Goal: Task Accomplishment & Management: Manage account settings

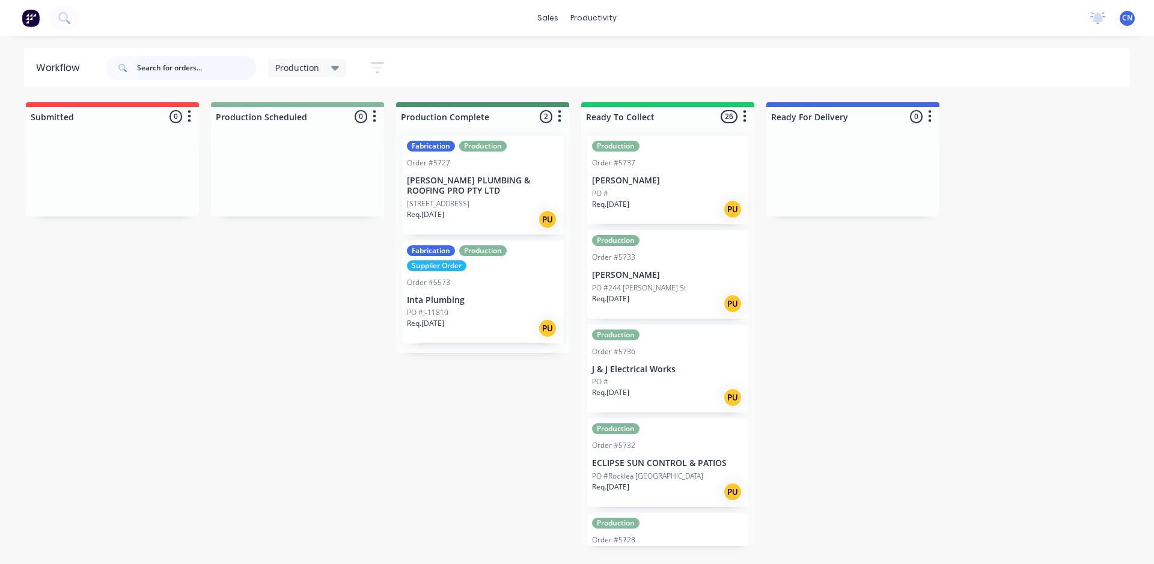
click at [161, 71] on input "text" at bounding box center [196, 68] width 119 height 24
type input "5739"
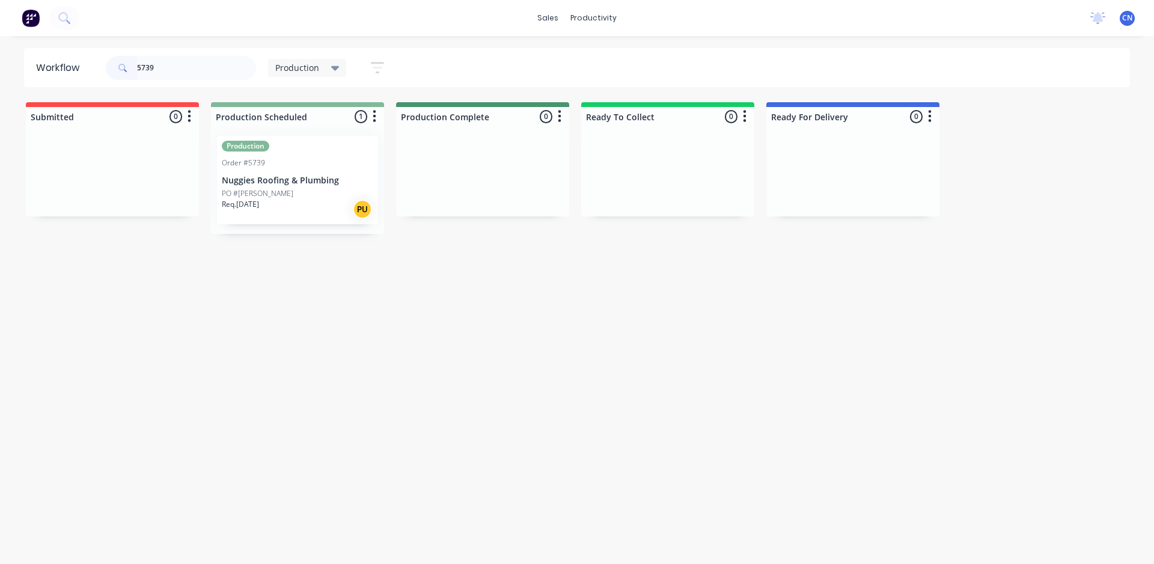
click at [275, 182] on p "Nuggies Roofing & Plumbing" at bounding box center [297, 180] width 151 height 10
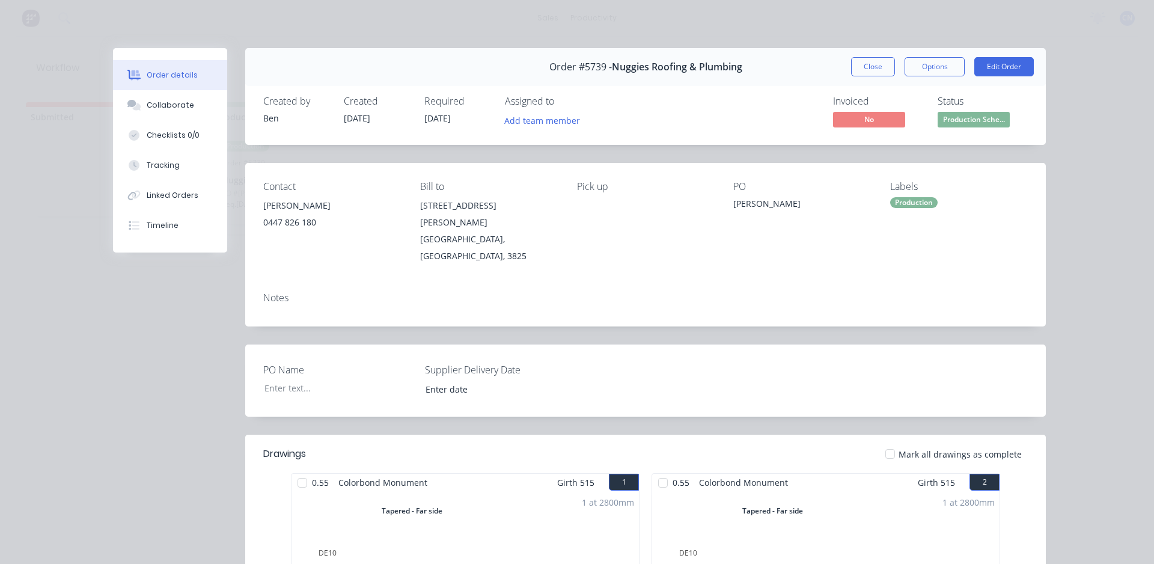
drag, startPoint x: 294, startPoint y: 458, endPoint x: 301, endPoint y: 457, distance: 6.7
click at [294, 470] on div at bounding box center [302, 482] width 24 height 24
click at [663, 470] on div at bounding box center [663, 482] width 24 height 24
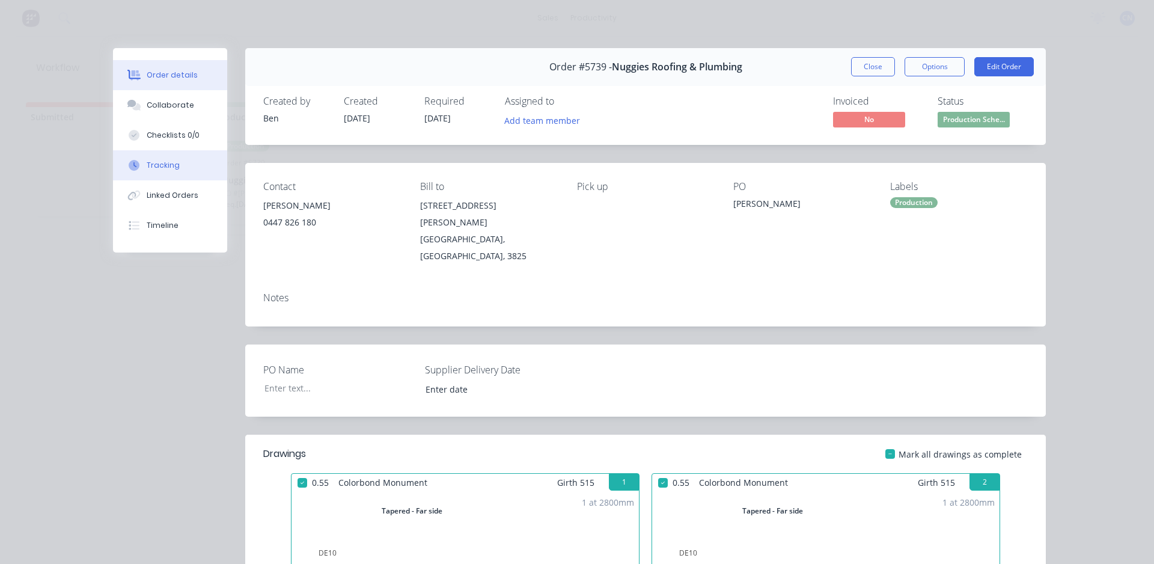
click at [148, 167] on div "Tracking" at bounding box center [163, 165] width 33 height 11
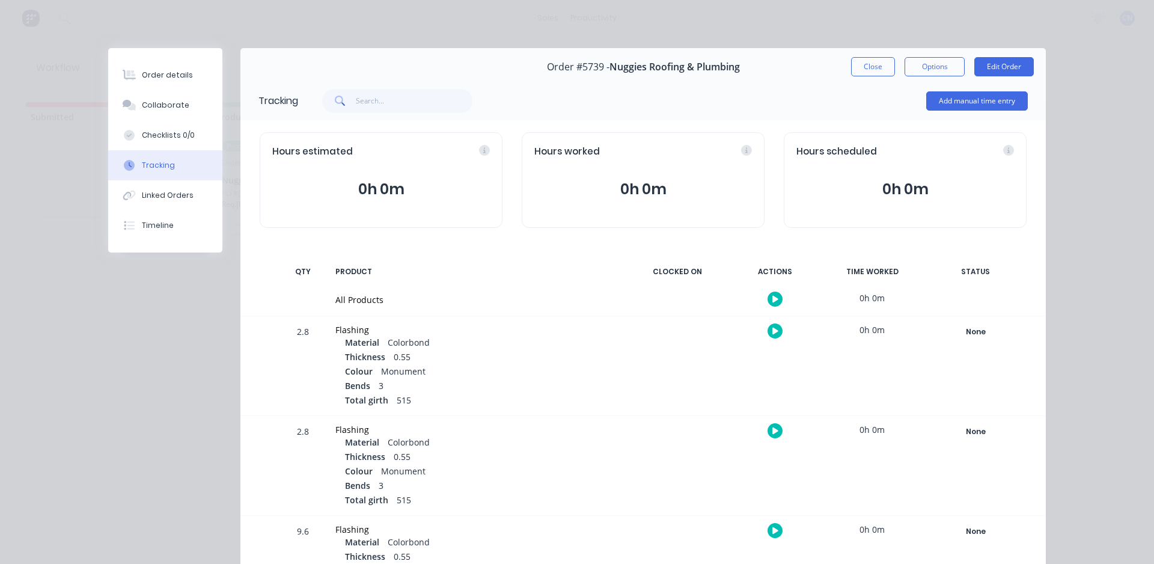
click at [778, 306] on div at bounding box center [774, 298] width 90 height 29
click at [776, 295] on button "button" at bounding box center [774, 298] width 15 height 15
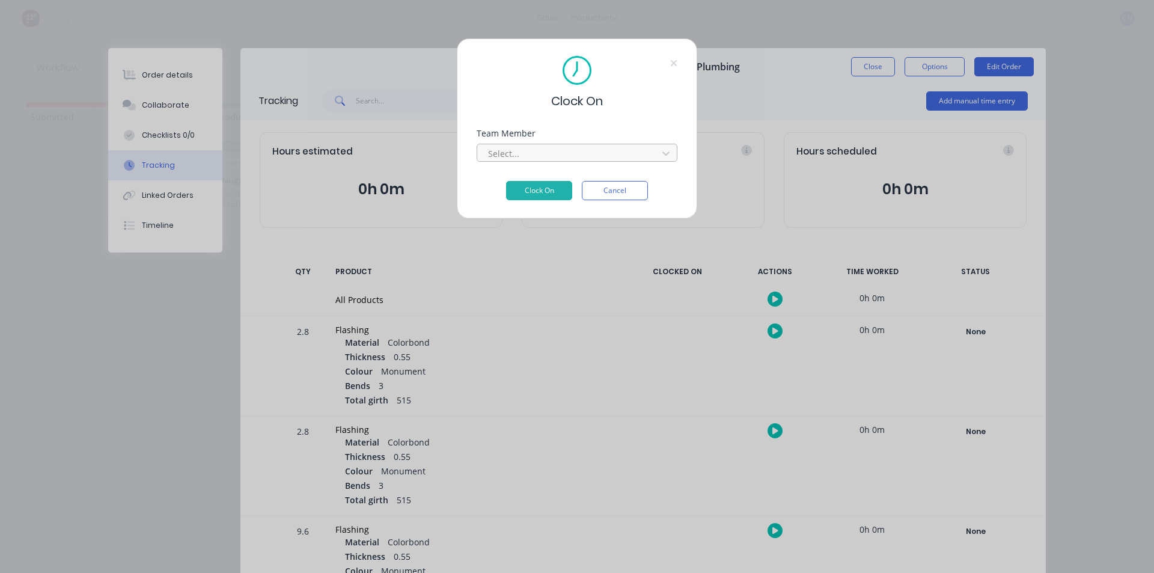
click at [535, 146] on div at bounding box center [569, 153] width 165 height 15
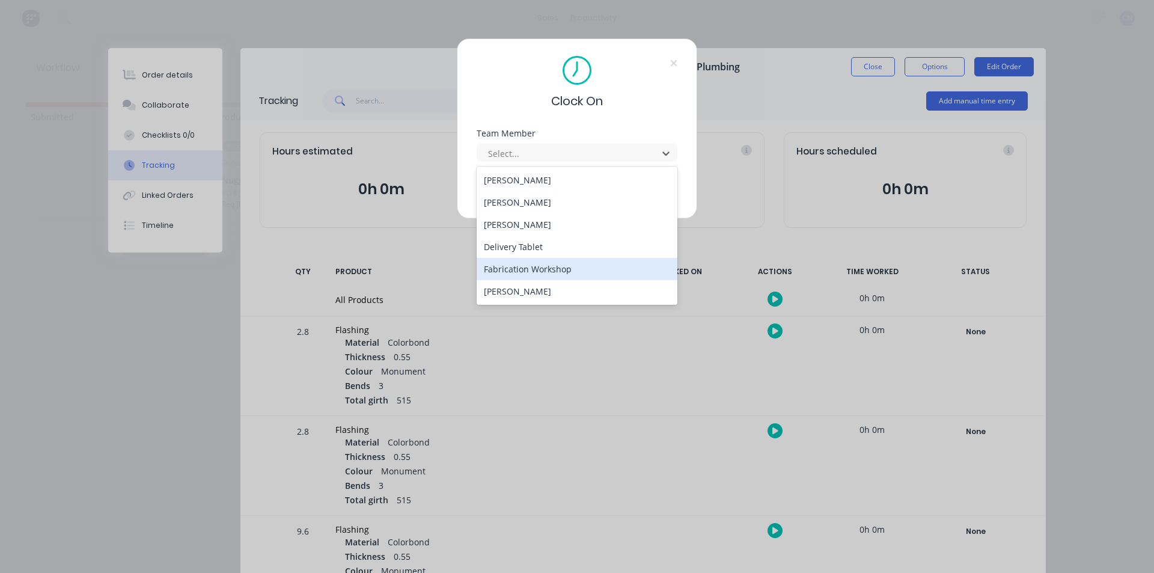
click at [560, 265] on div "Fabrication Workshop" at bounding box center [576, 269] width 201 height 22
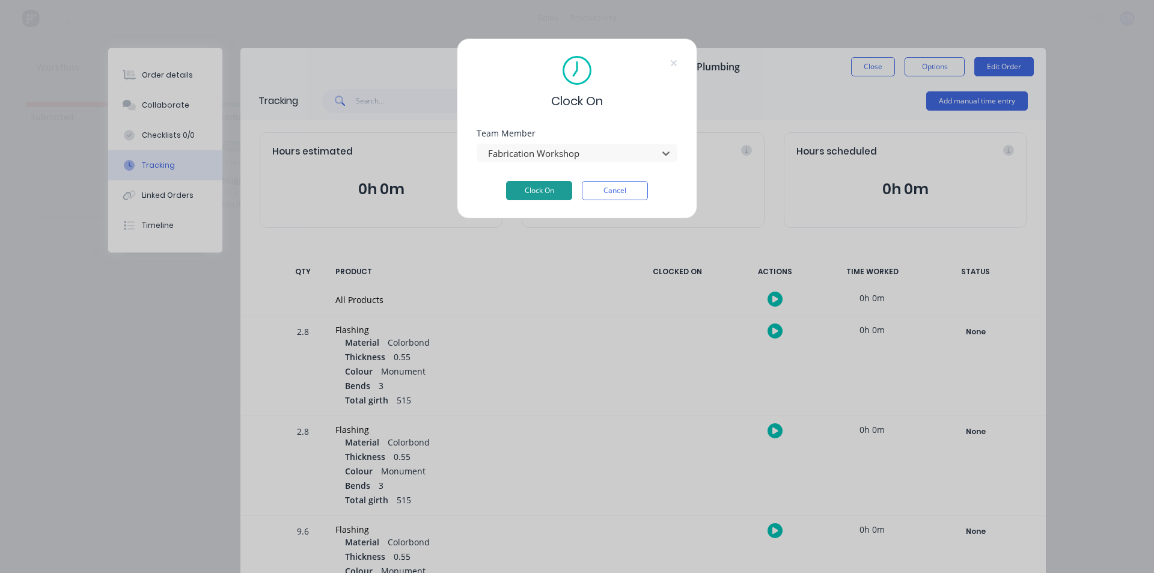
click at [547, 191] on button "Clock On" at bounding box center [539, 190] width 66 height 19
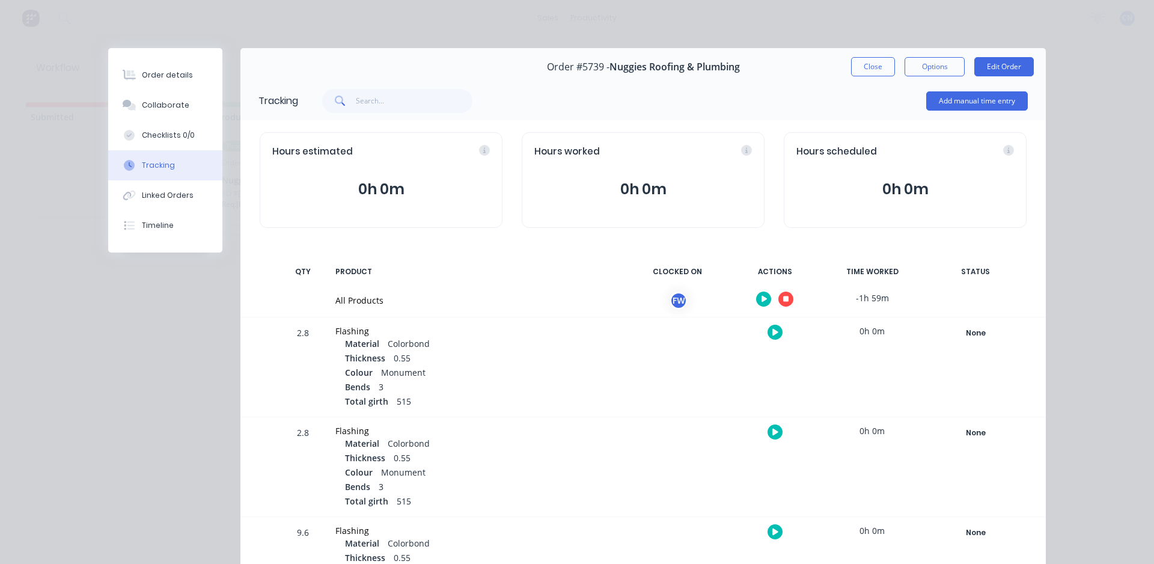
click at [783, 299] on icon "button" at bounding box center [786, 299] width 6 height 6
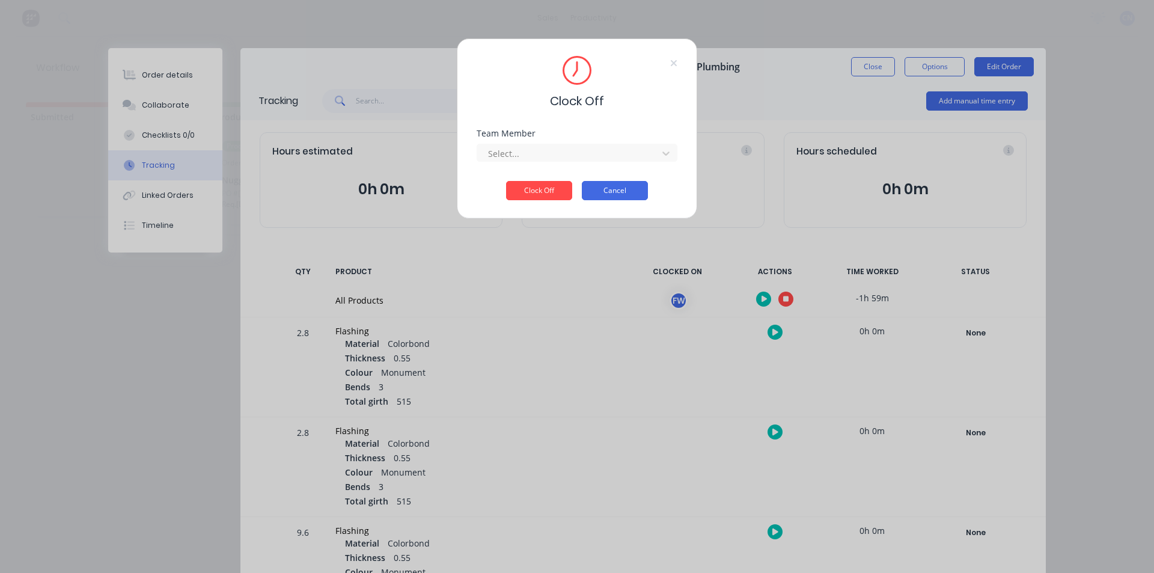
click at [625, 195] on button "Cancel" at bounding box center [615, 190] width 66 height 19
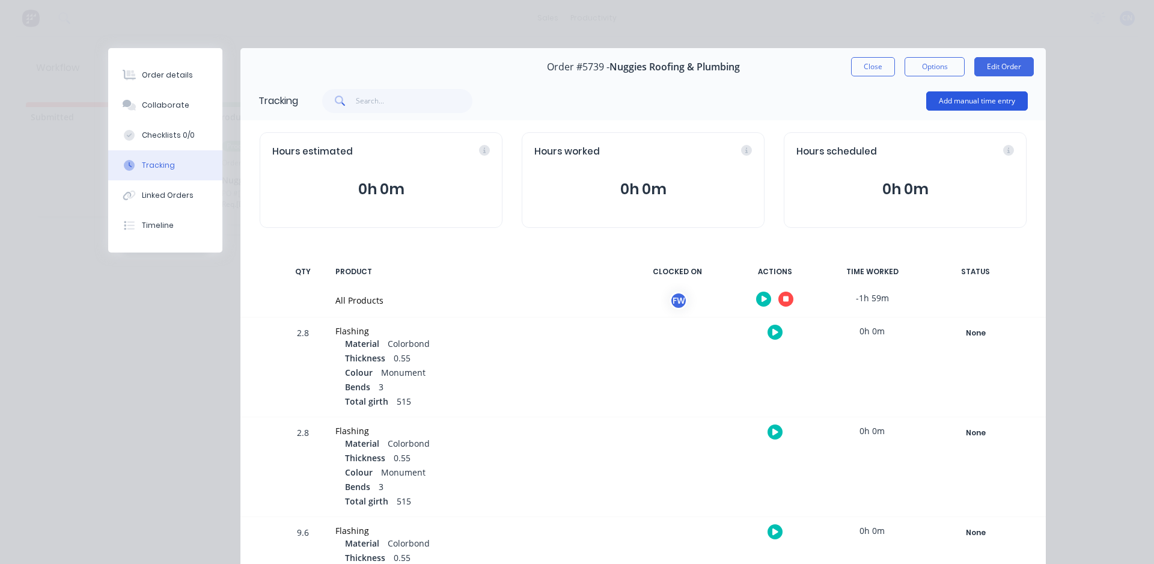
click at [962, 99] on button "Add manual time entry" at bounding box center [977, 100] width 102 height 19
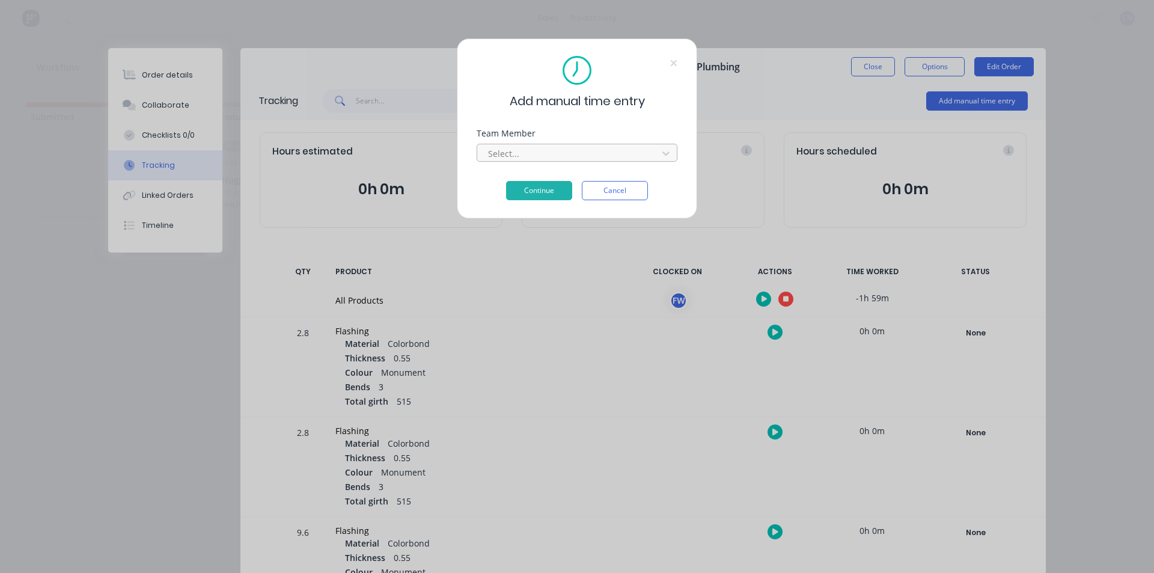
click at [542, 155] on div at bounding box center [569, 153] width 165 height 15
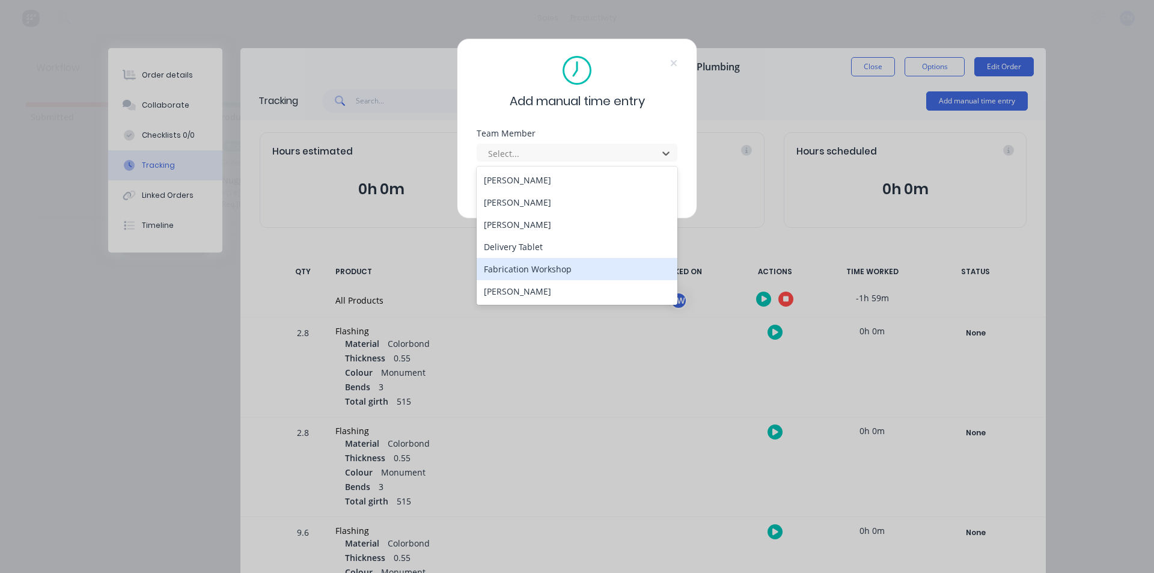
click at [531, 265] on div "Fabrication Workshop" at bounding box center [576, 269] width 201 height 22
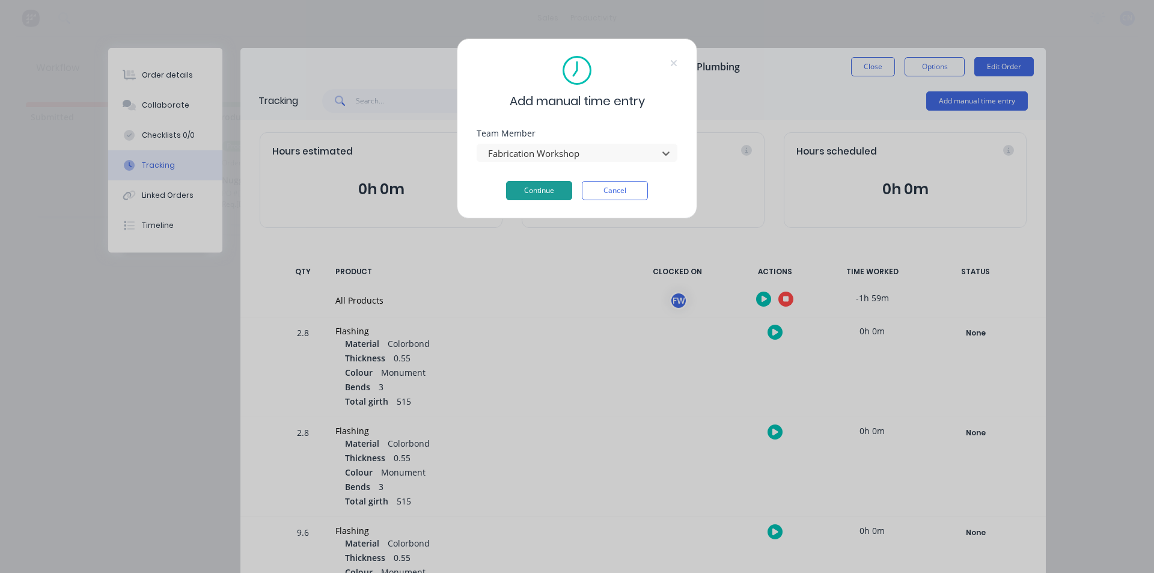
click at [541, 198] on button "Continue" at bounding box center [539, 190] width 66 height 19
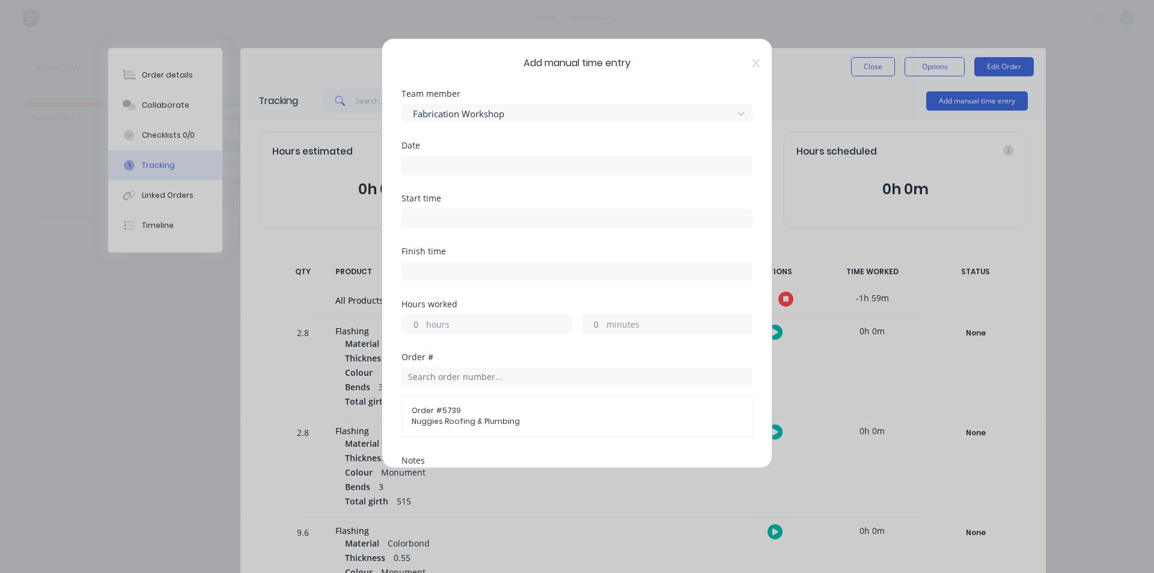
click at [443, 166] on input at bounding box center [577, 165] width 350 height 18
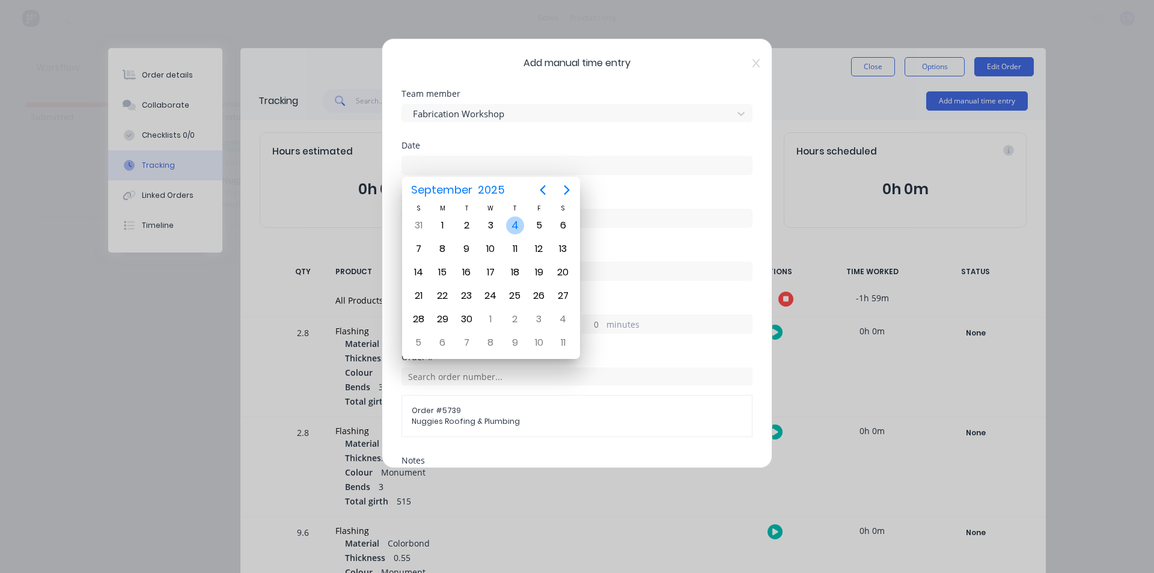
click at [513, 225] on div "4" at bounding box center [515, 225] width 18 height 18
type input "[DATE]"
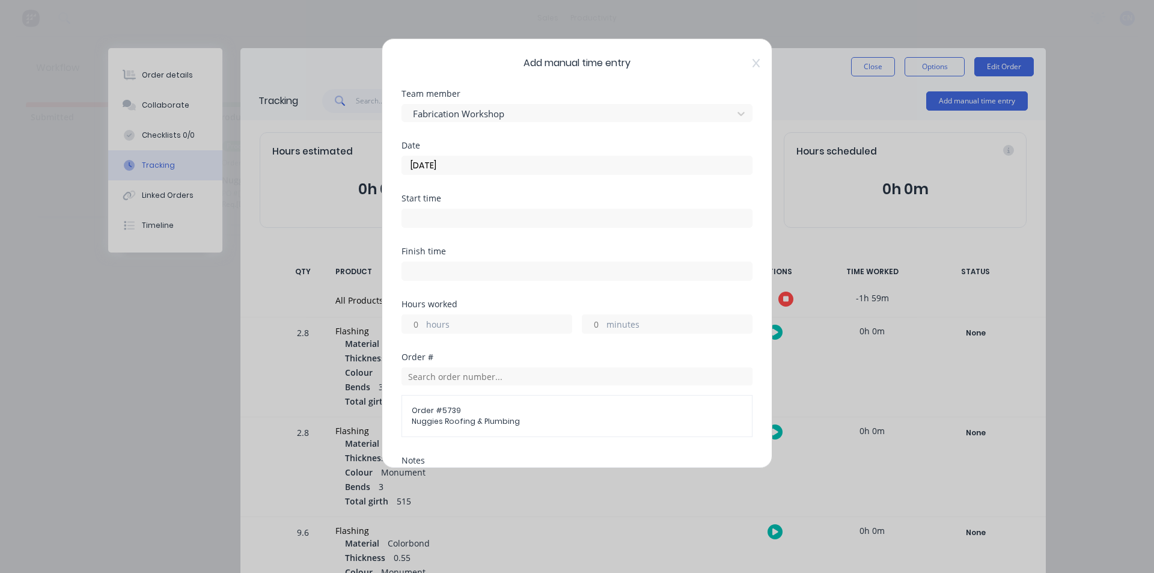
click at [463, 208] on div at bounding box center [576, 216] width 351 height 22
click at [464, 216] on input at bounding box center [577, 218] width 350 height 18
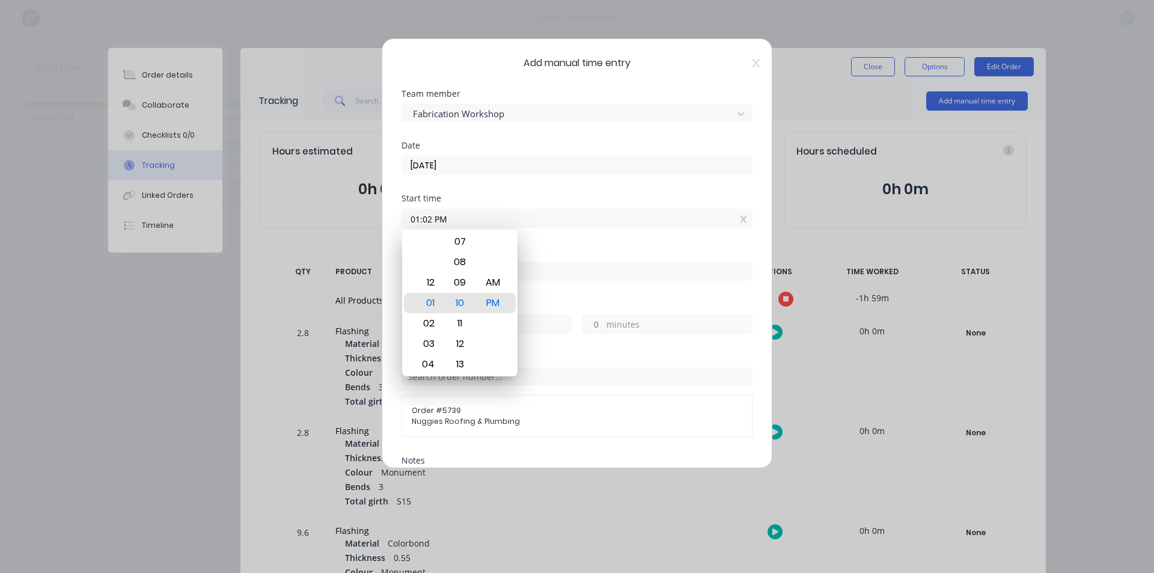
type input "01:02 PM"
click at [571, 208] on label "01:02 PM" at bounding box center [576, 217] width 351 height 19
click at [571, 209] on input "01:02 PM" at bounding box center [577, 218] width 350 height 18
click at [609, 269] on input at bounding box center [577, 271] width 350 height 18
type input "01:11 PM"
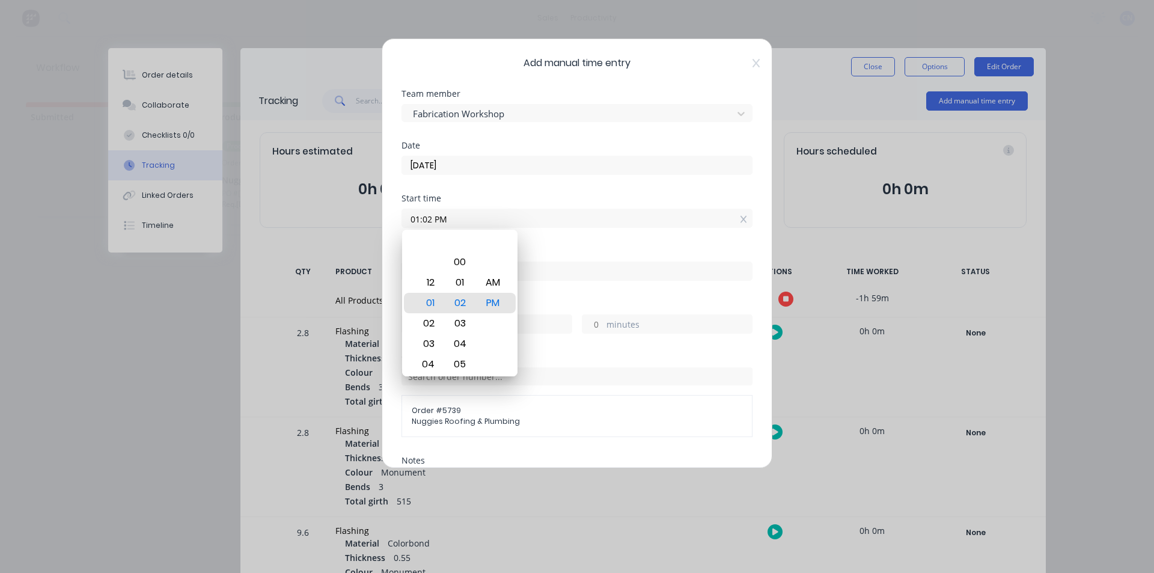
type input "0"
type input "9"
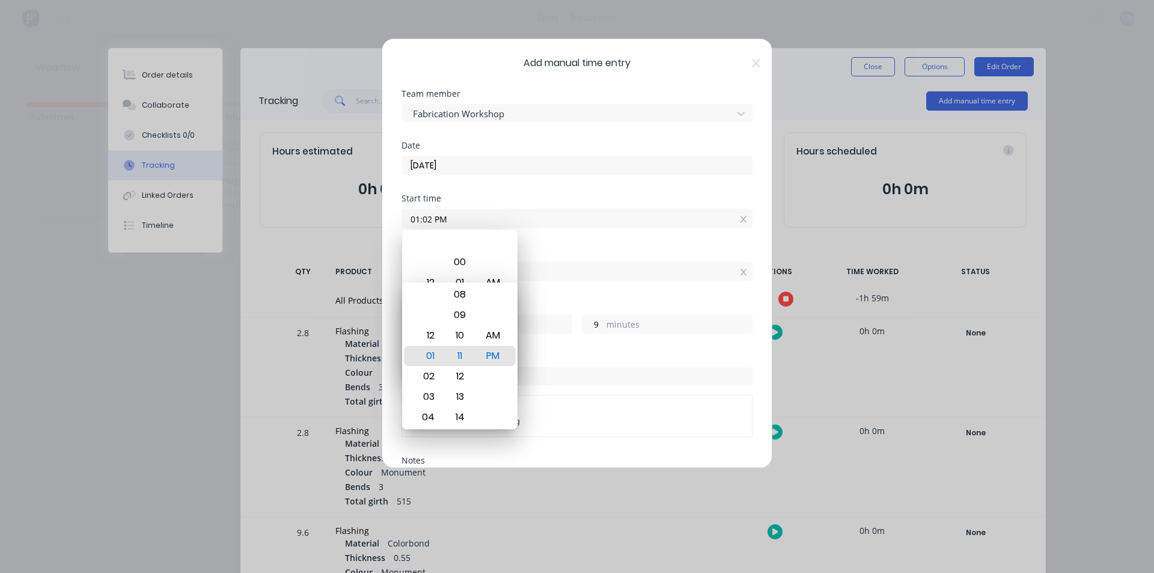
click at [618, 263] on input "01:11 PM" at bounding box center [577, 271] width 350 height 18
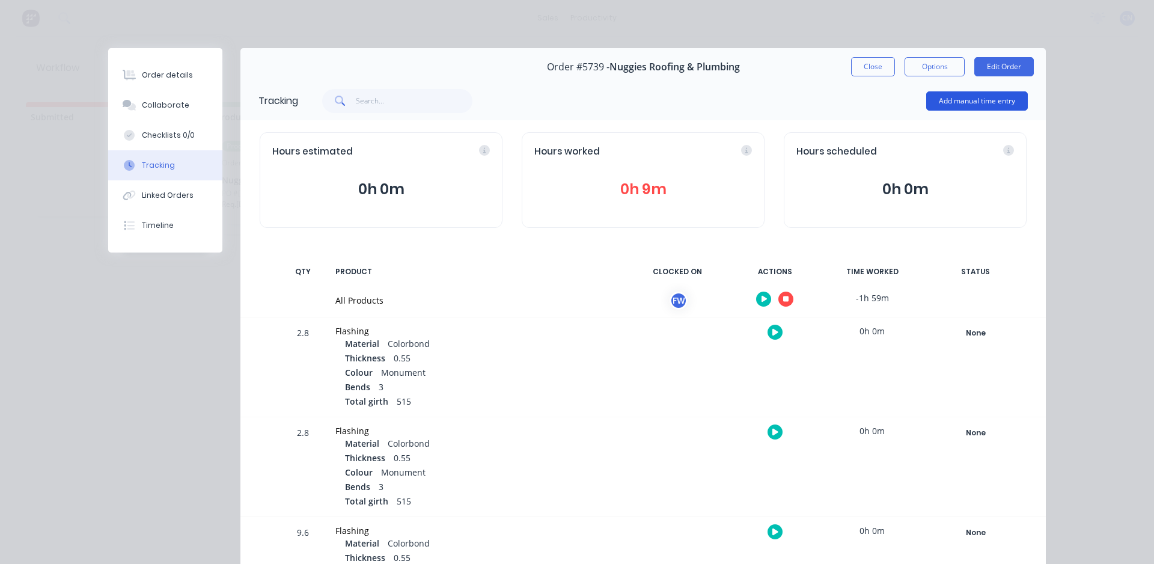
click at [1004, 102] on button "Add manual time entry" at bounding box center [977, 100] width 102 height 19
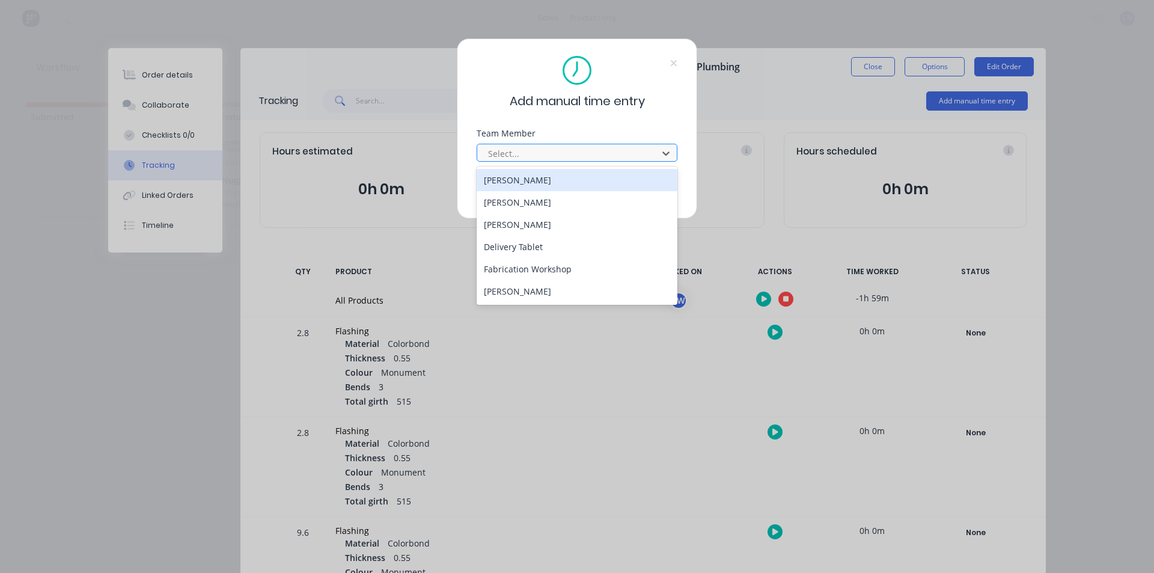
click at [521, 153] on div at bounding box center [569, 153] width 165 height 15
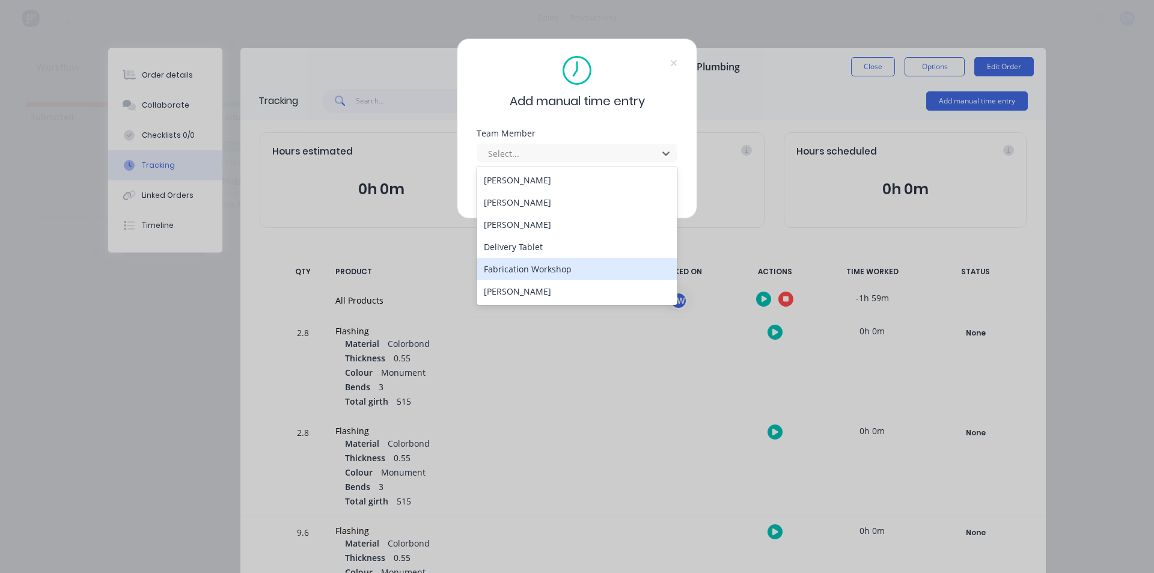
click at [514, 269] on div "Fabrication Workshop" at bounding box center [576, 269] width 201 height 22
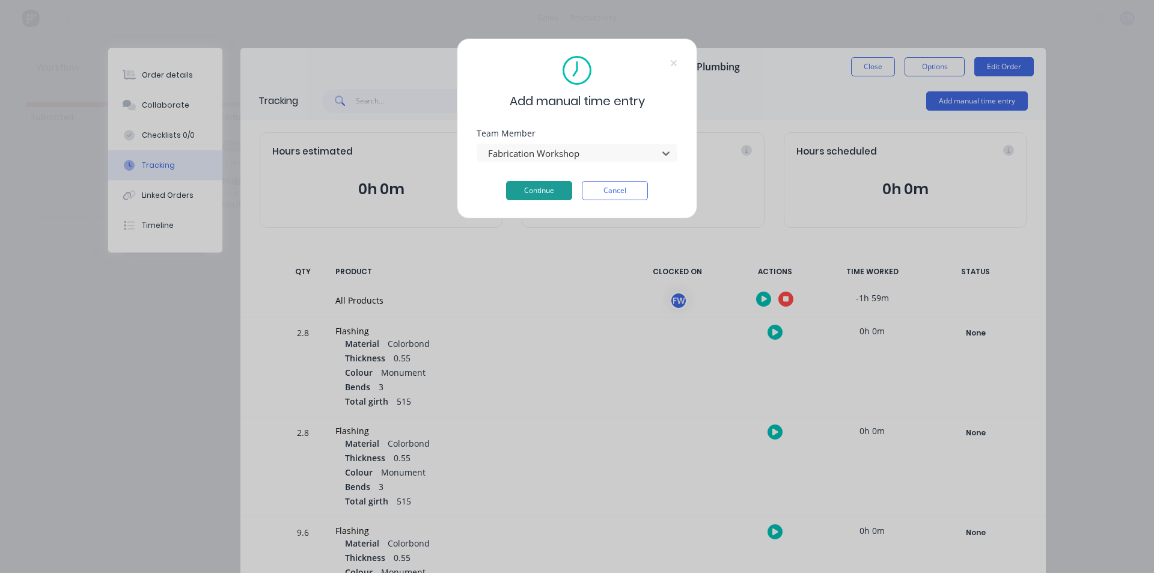
click at [537, 195] on button "Continue" at bounding box center [539, 190] width 66 height 19
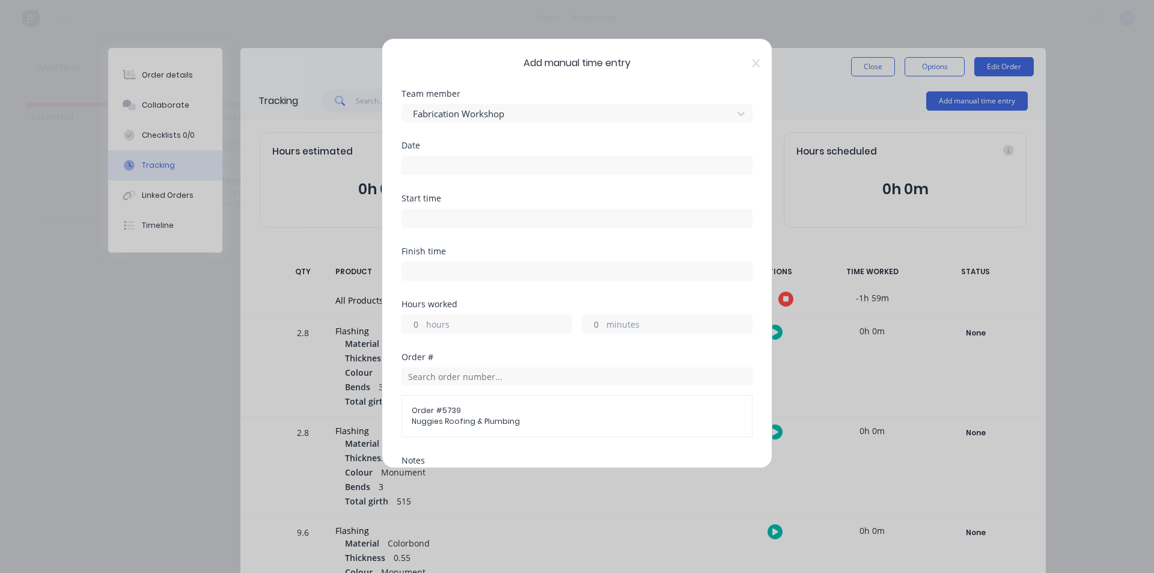
click at [436, 164] on input at bounding box center [577, 165] width 350 height 18
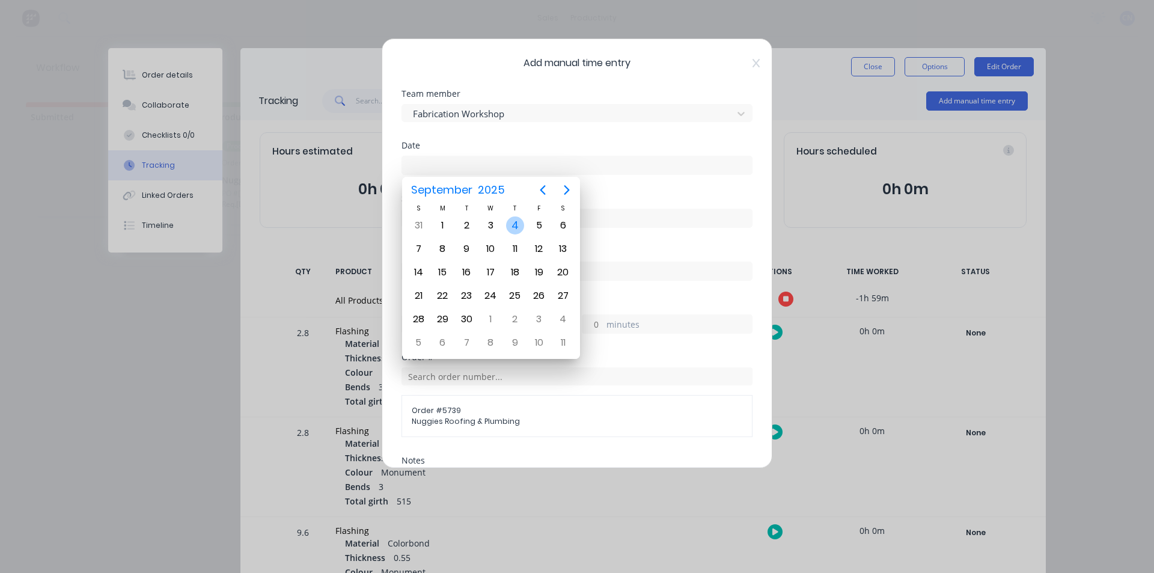
click at [516, 222] on div "4" at bounding box center [515, 225] width 18 height 18
type input "[DATE]"
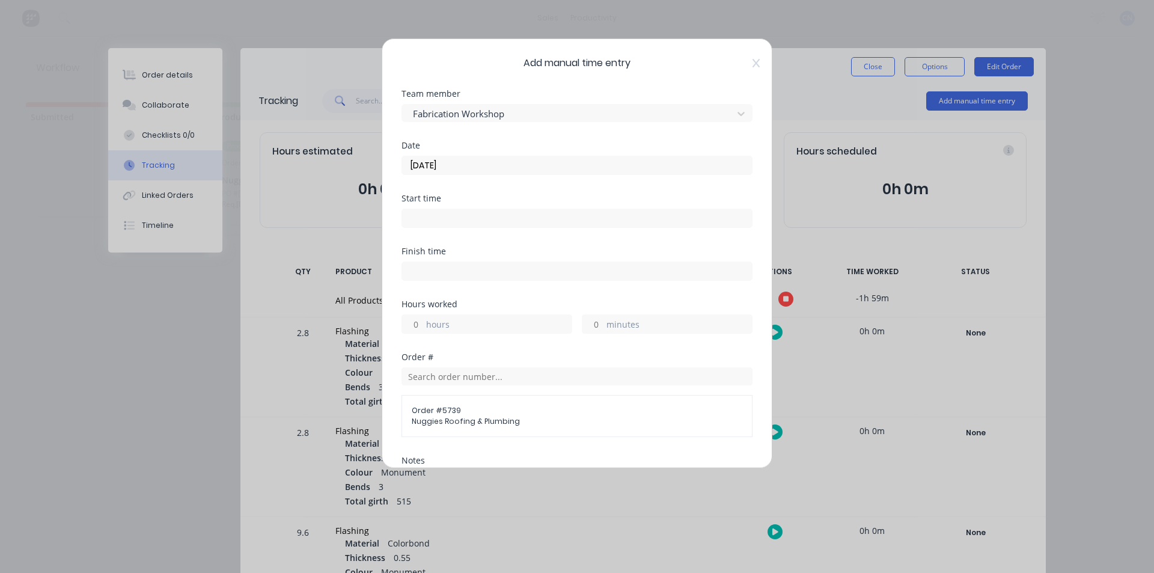
click at [475, 221] on input at bounding box center [577, 218] width 350 height 18
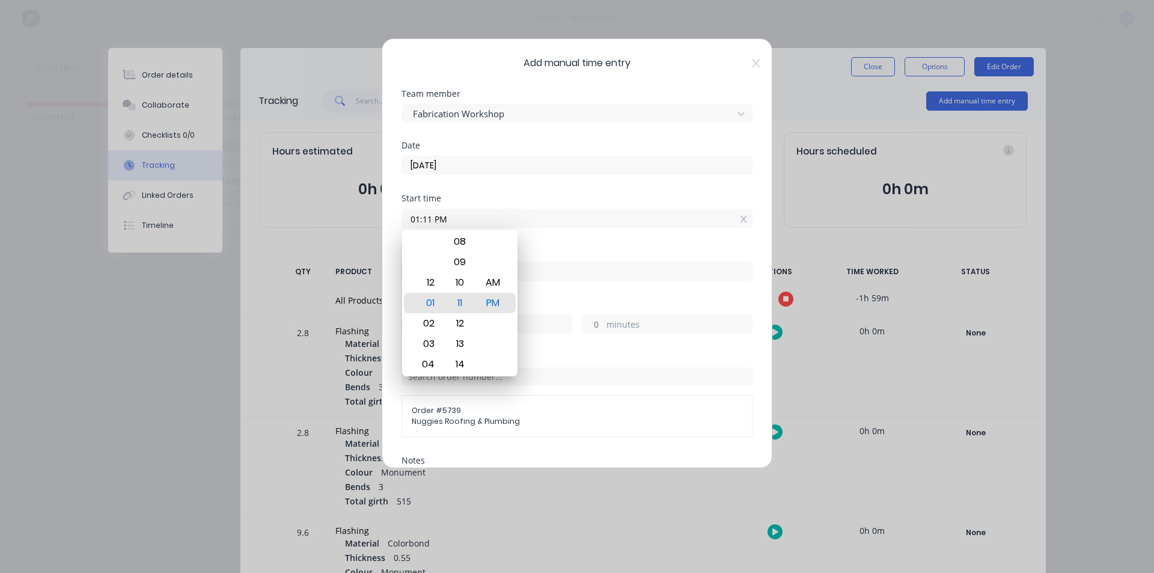
click at [424, 220] on input "01:11 PM" at bounding box center [577, 218] width 350 height 18
type input "01:01 PM"
click at [555, 252] on div "Finish time" at bounding box center [576, 251] width 351 height 8
click at [560, 246] on div "Start time 01:01 PM" at bounding box center [576, 220] width 351 height 53
click at [587, 276] on input at bounding box center [577, 271] width 350 height 18
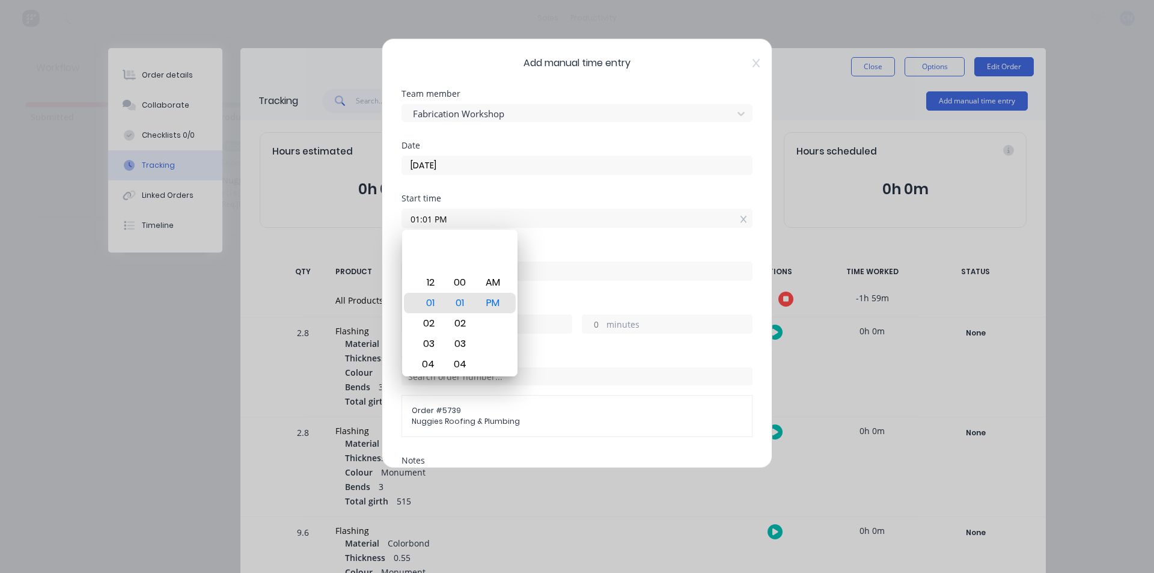
type input "01:11 PM"
type input "0"
type input "10"
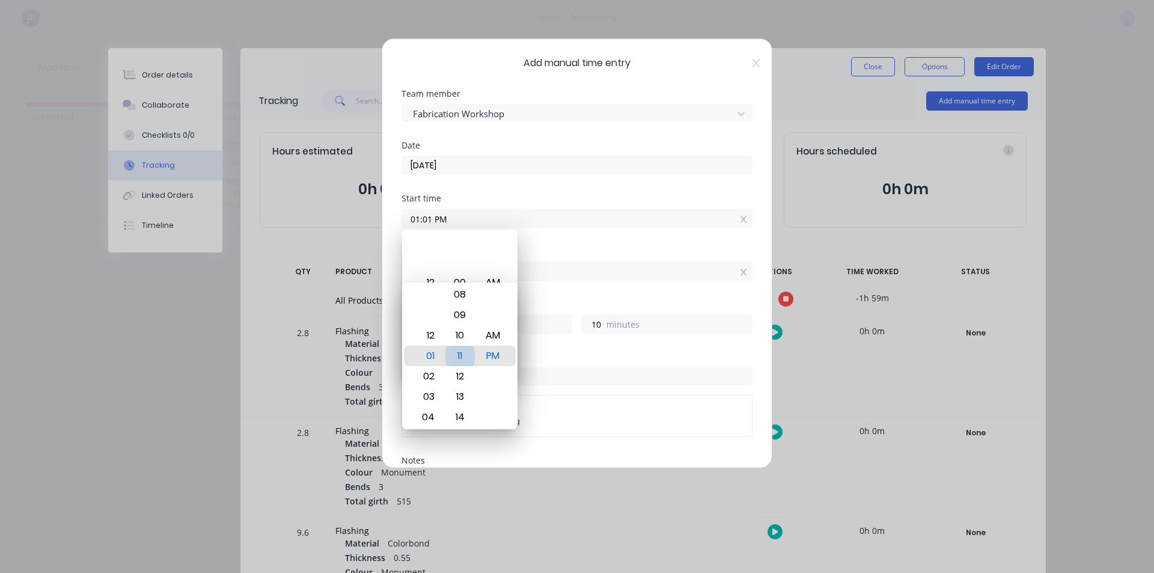
click at [458, 361] on div "11" at bounding box center [459, 355] width 29 height 20
click at [441, 358] on div "01" at bounding box center [426, 355] width 29 height 20
click at [440, 358] on div "01" at bounding box center [426, 355] width 29 height 20
click at [492, 356] on div "PM" at bounding box center [492, 355] width 29 height 20
click at [493, 356] on div "PM" at bounding box center [492, 355] width 29 height 20
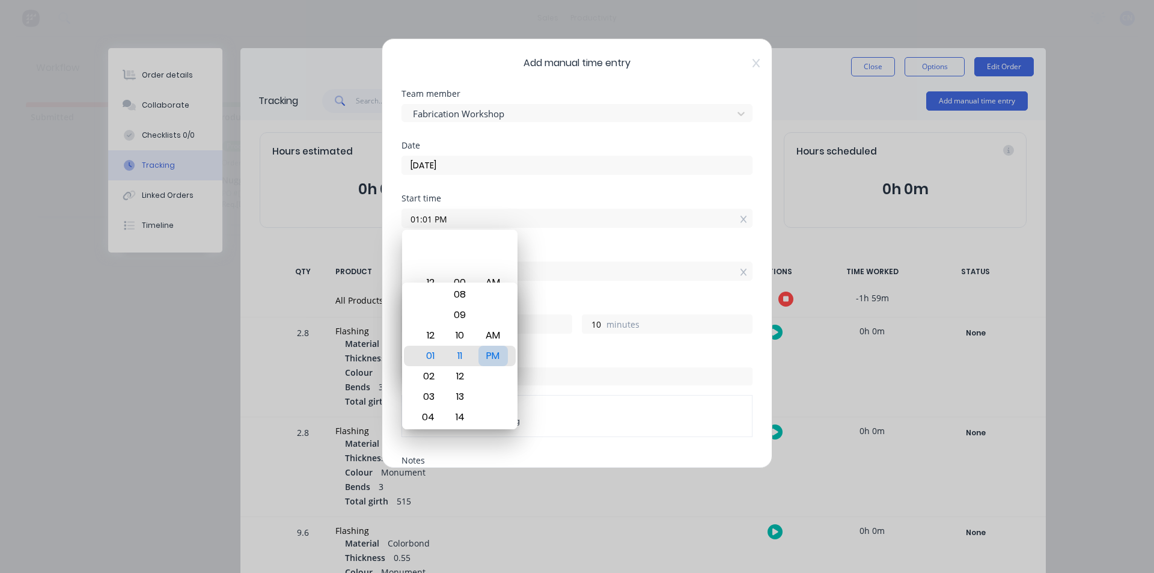
click at [493, 355] on div "PM" at bounding box center [492, 355] width 29 height 20
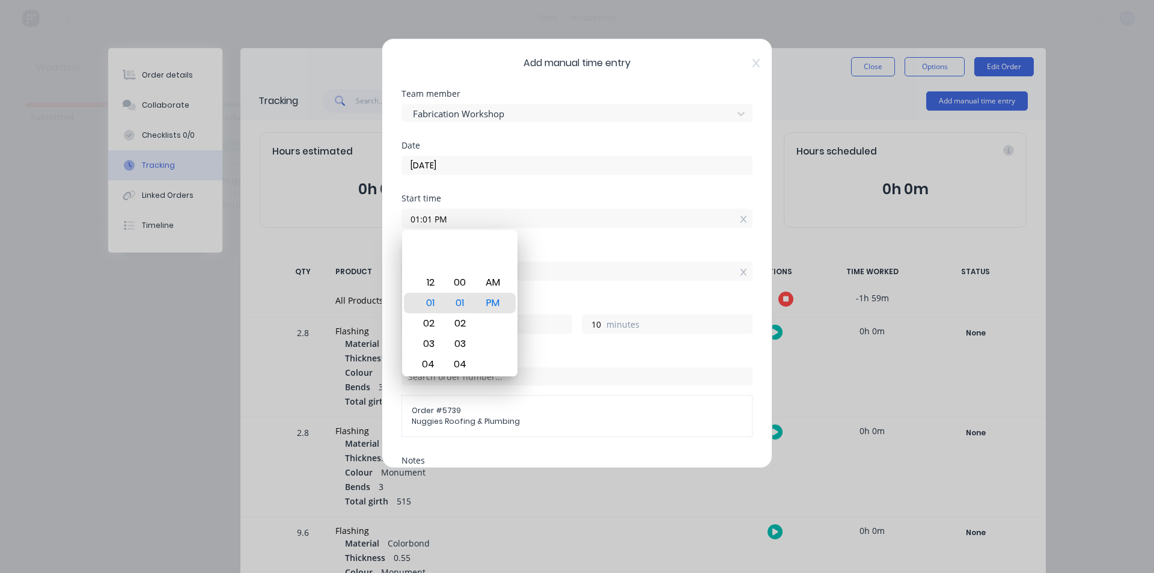
click at [576, 255] on div "Finish time 01:11 PM" at bounding box center [576, 264] width 351 height 34
click at [576, 270] on input "01:11 PM" at bounding box center [577, 271] width 350 height 18
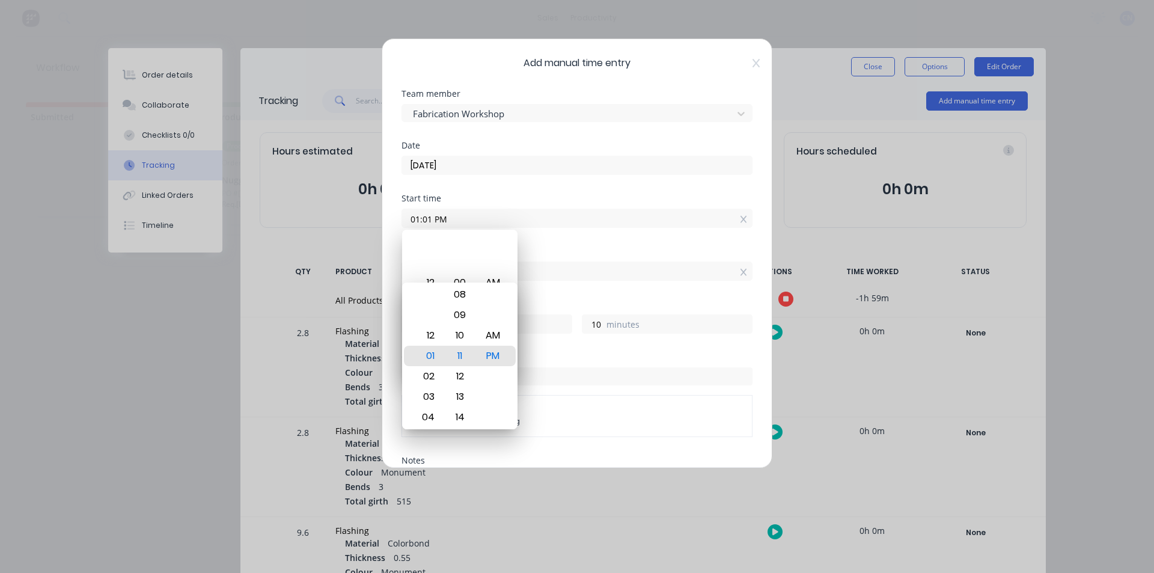
click at [576, 270] on input "01:11 PM" at bounding box center [577, 271] width 350 height 18
click at [447, 353] on div "11" at bounding box center [459, 355] width 29 height 20
click at [448, 353] on div "11" at bounding box center [459, 355] width 29 height 20
click at [449, 351] on div "11" at bounding box center [459, 355] width 29 height 20
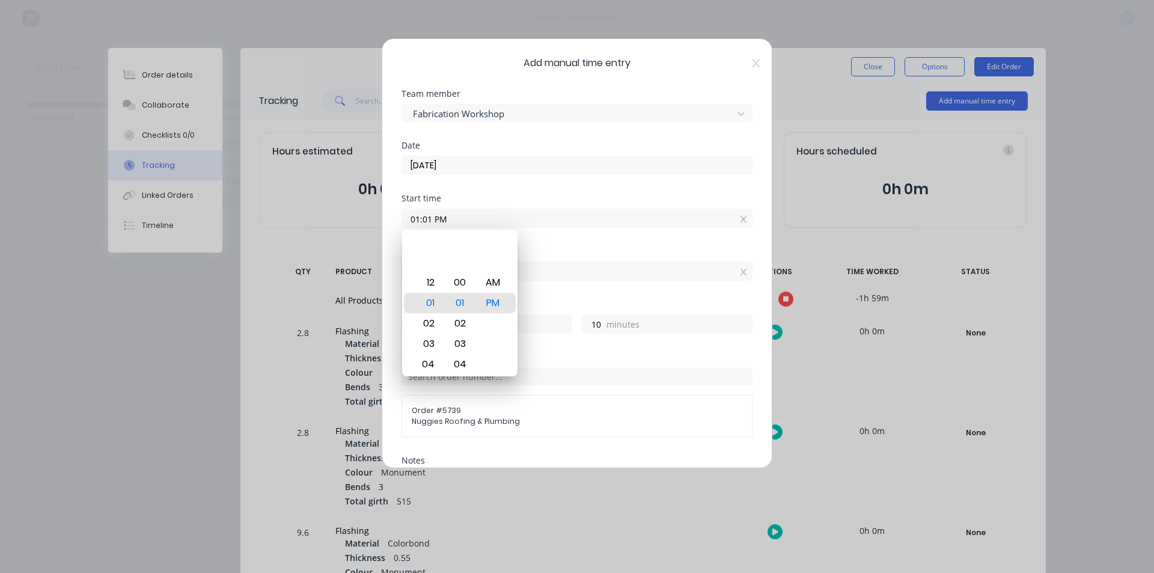
type input "12:01 PM"
type input "1"
click at [684, 240] on div "Start time 12:01 PM" at bounding box center [576, 220] width 351 height 53
click at [419, 219] on input "12:01 PM" at bounding box center [577, 218] width 350 height 18
click at [417, 221] on input "12:01 PM" at bounding box center [577, 218] width 350 height 18
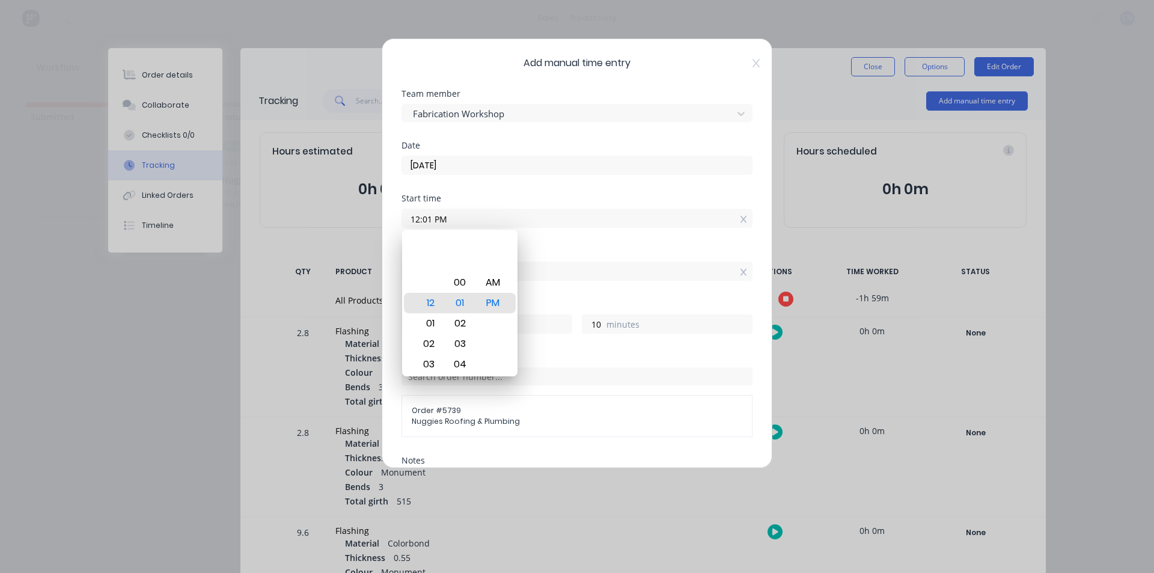
drag, startPoint x: 418, startPoint y: 221, endPoint x: 398, endPoint y: 225, distance: 20.9
click at [398, 225] on div "Add manual time entry Team member Fabrication Workshop Date [DATE] Start time 1…" at bounding box center [577, 253] width 391 height 430
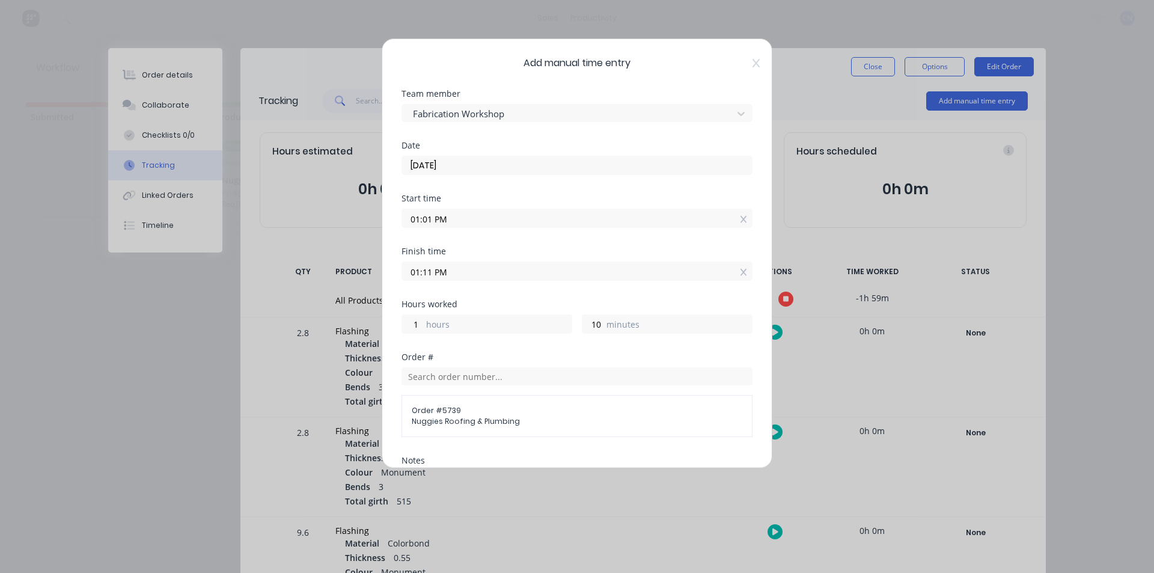
type input "01:01 PM"
type input "0"
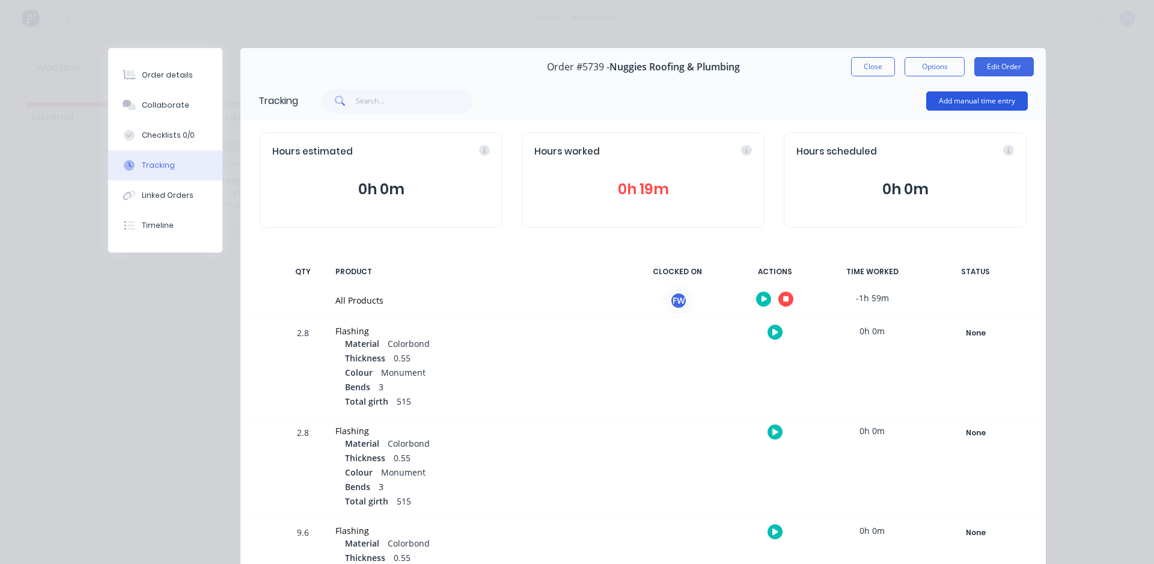
click at [973, 98] on button "Add manual time entry" at bounding box center [977, 100] width 102 height 19
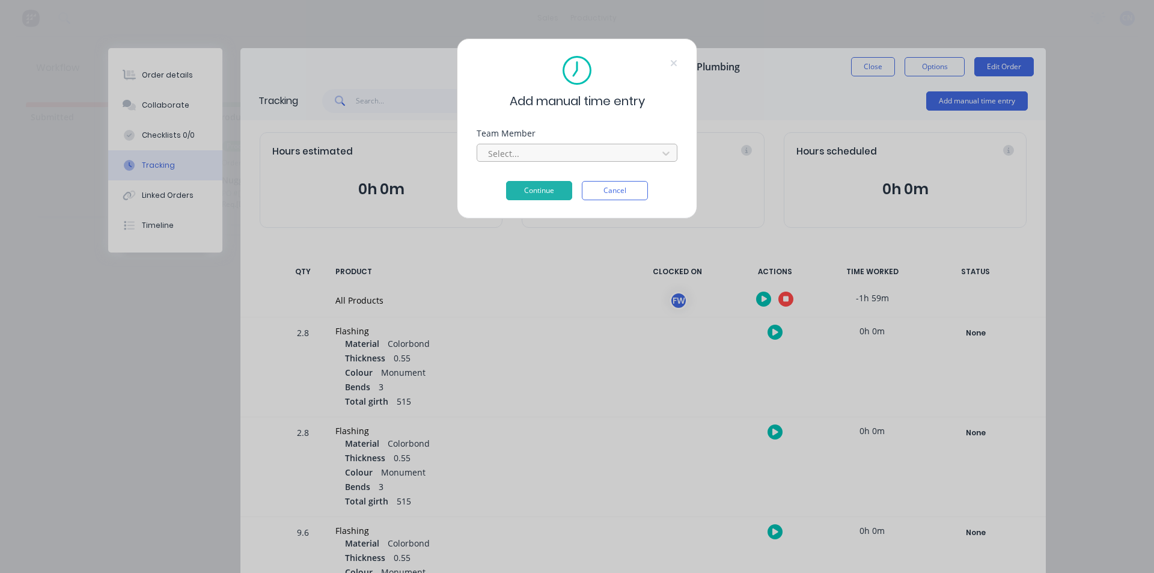
drag, startPoint x: 586, startPoint y: 138, endPoint x: 579, endPoint y: 147, distance: 11.2
click at [585, 139] on div "Team Member Select..." at bounding box center [576, 145] width 201 height 32
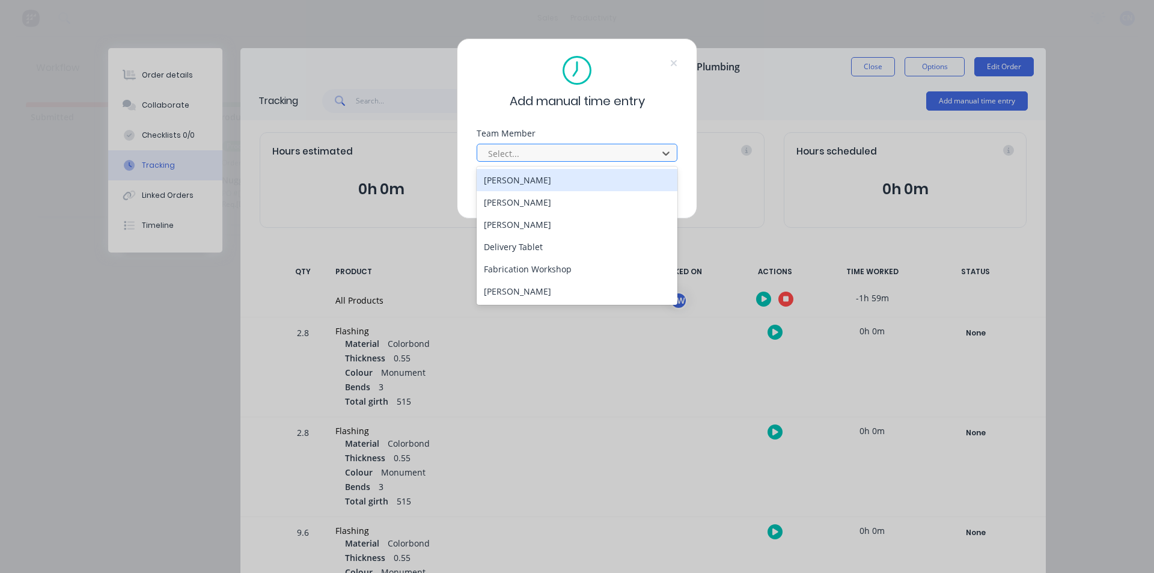
click at [579, 147] on div at bounding box center [569, 153] width 165 height 15
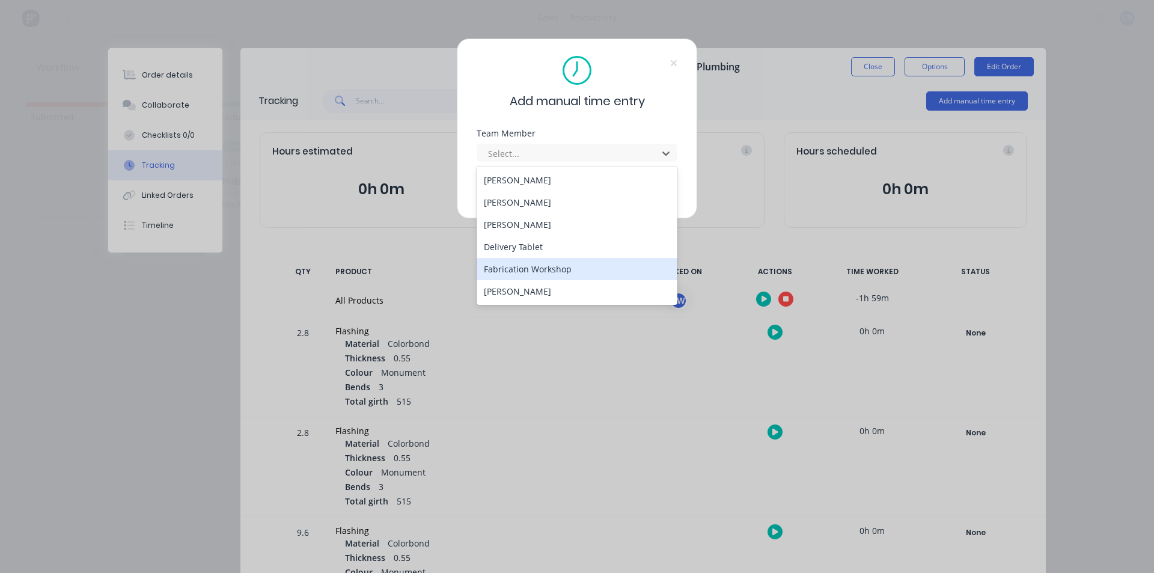
click at [526, 279] on div "Fabrication Workshop" at bounding box center [576, 269] width 201 height 22
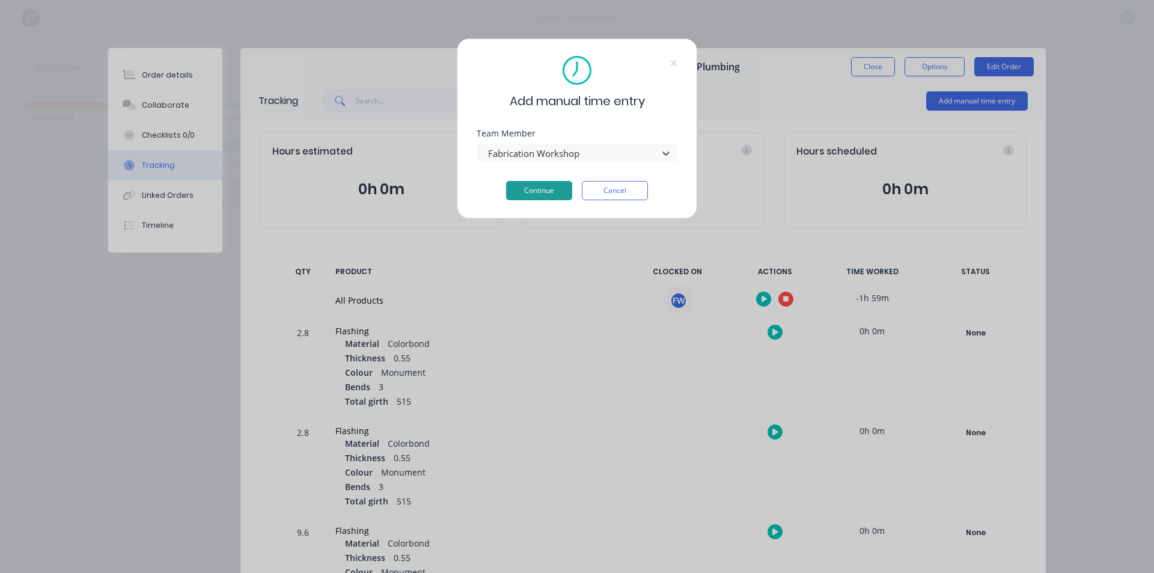
click at [532, 195] on button "Continue" at bounding box center [539, 190] width 66 height 19
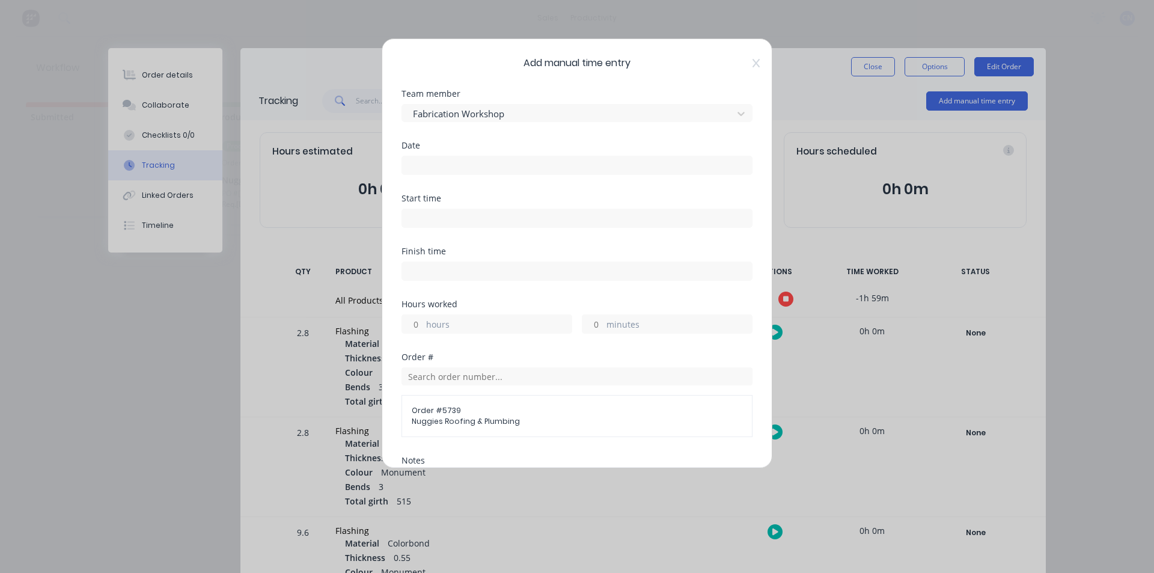
click at [426, 165] on input at bounding box center [577, 165] width 350 height 18
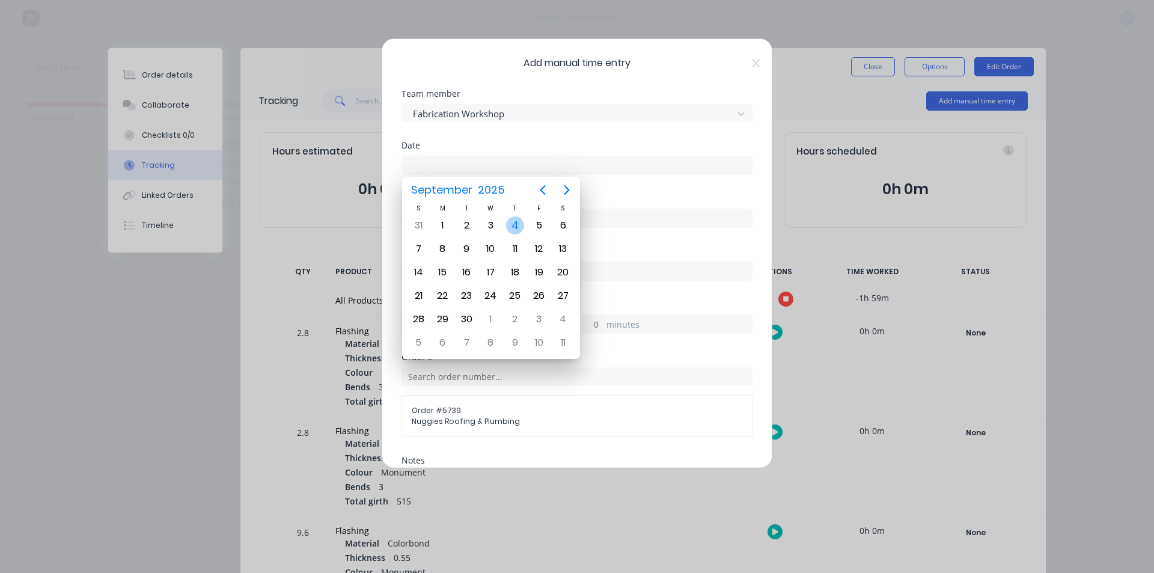
click at [519, 225] on div "4" at bounding box center [515, 225] width 18 height 18
type input "[DATE]"
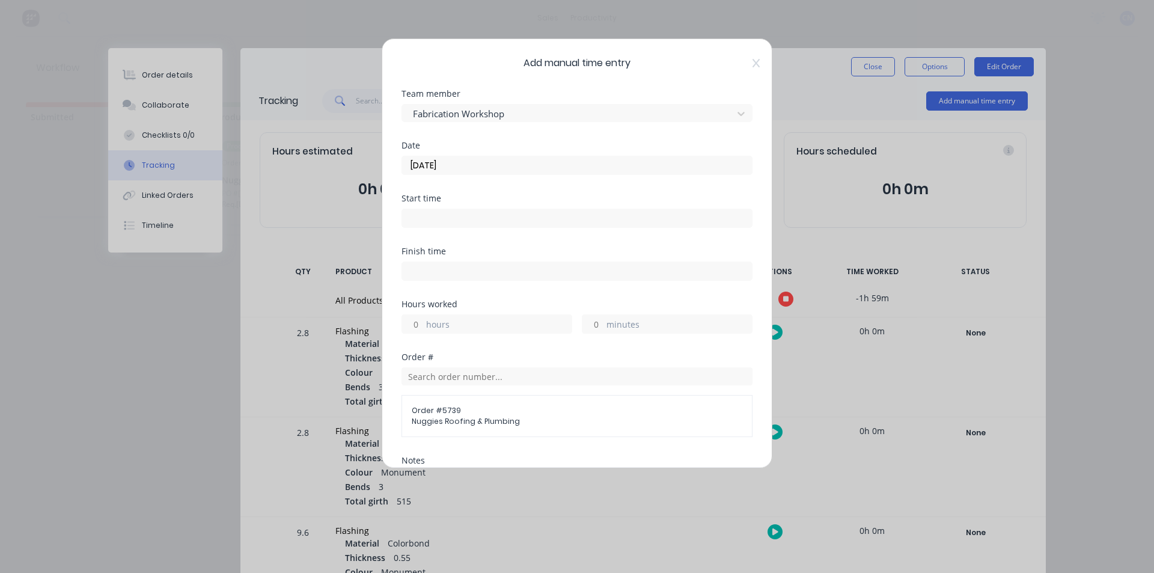
click at [488, 220] on input at bounding box center [577, 218] width 350 height 18
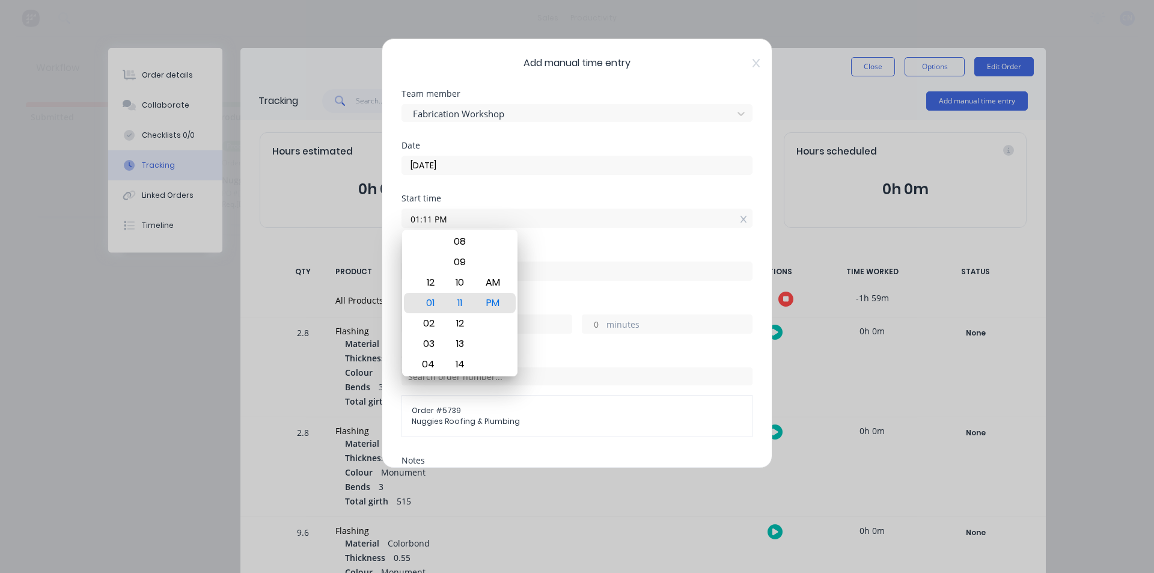
click at [429, 219] on input "01:11 PM" at bounding box center [577, 218] width 350 height 18
type input "01:01 PM"
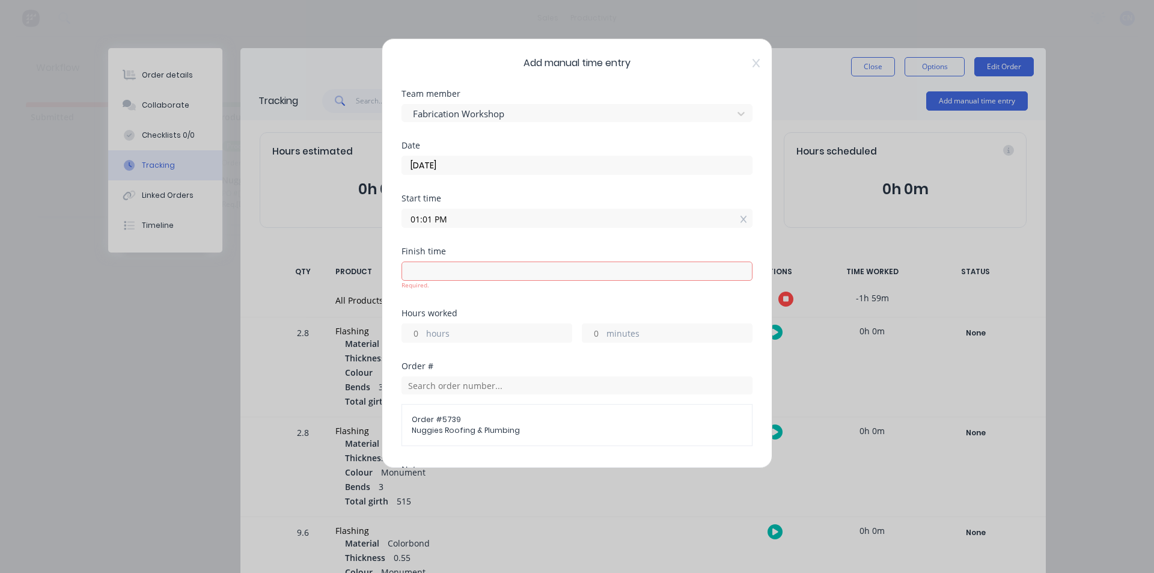
click at [414, 268] on input at bounding box center [577, 271] width 350 height 18
type input "01:11 PM"
type input "0"
type input "10"
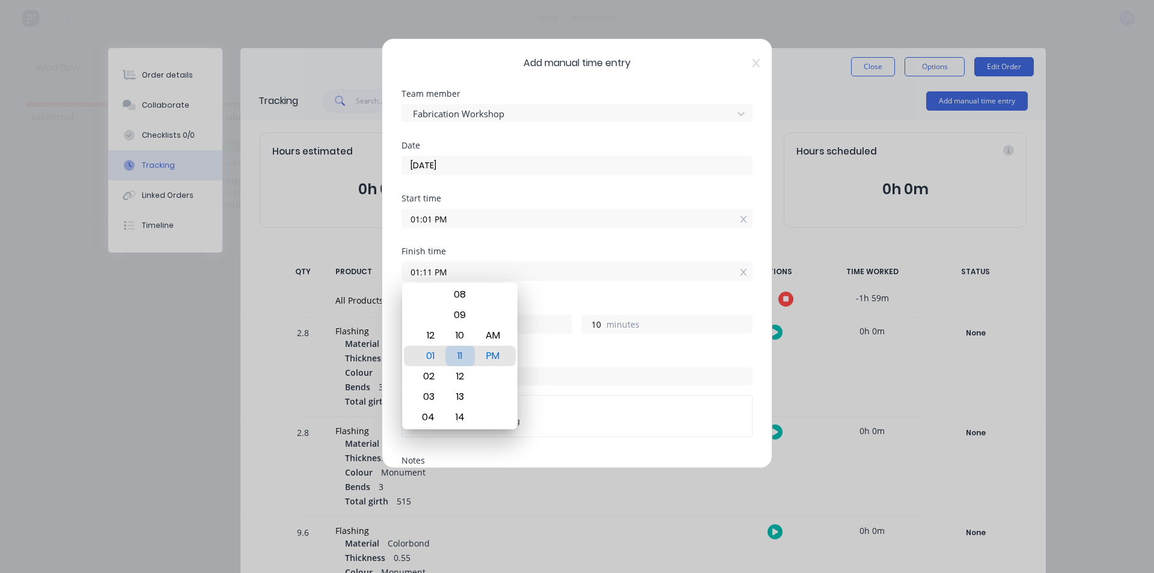
click at [457, 355] on div "11" at bounding box center [459, 355] width 29 height 20
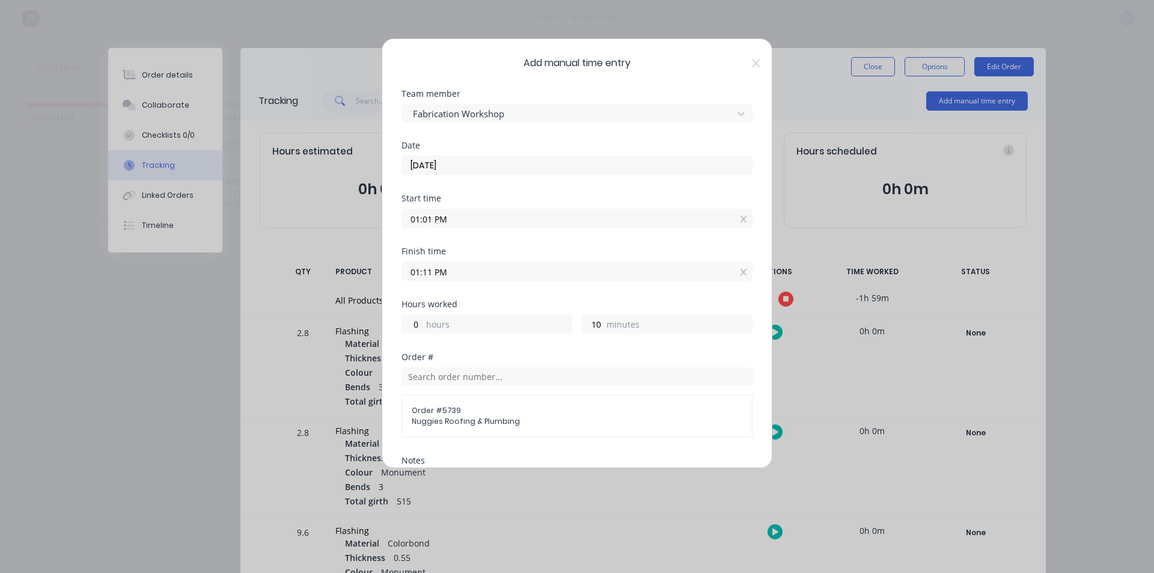
click at [460, 416] on span "Nuggies Roofing & Plumbing" at bounding box center [577, 421] width 330 height 11
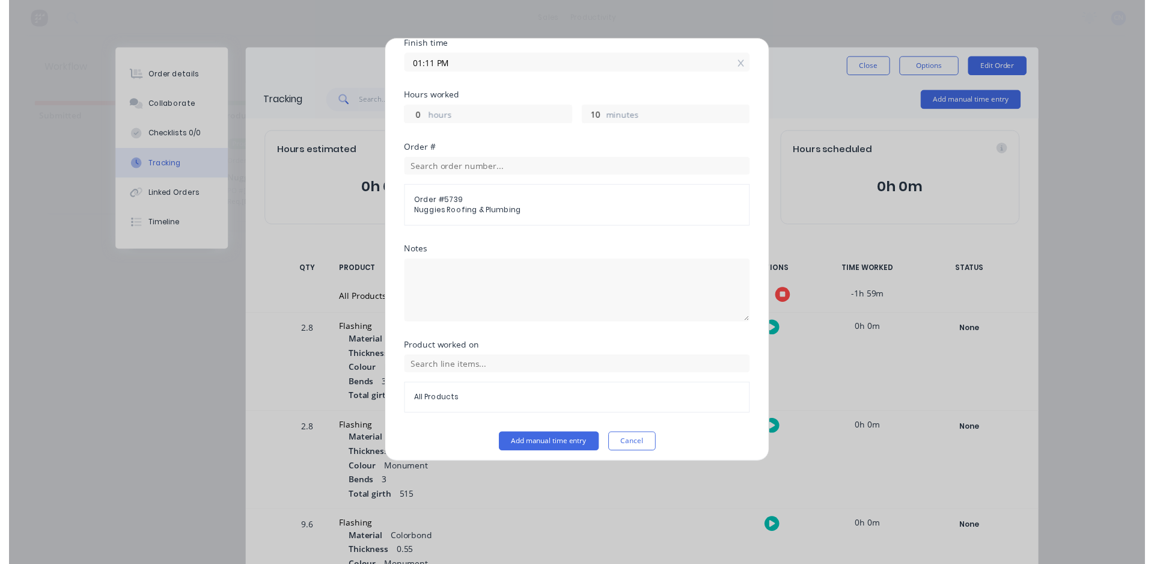
scroll to position [215, 0]
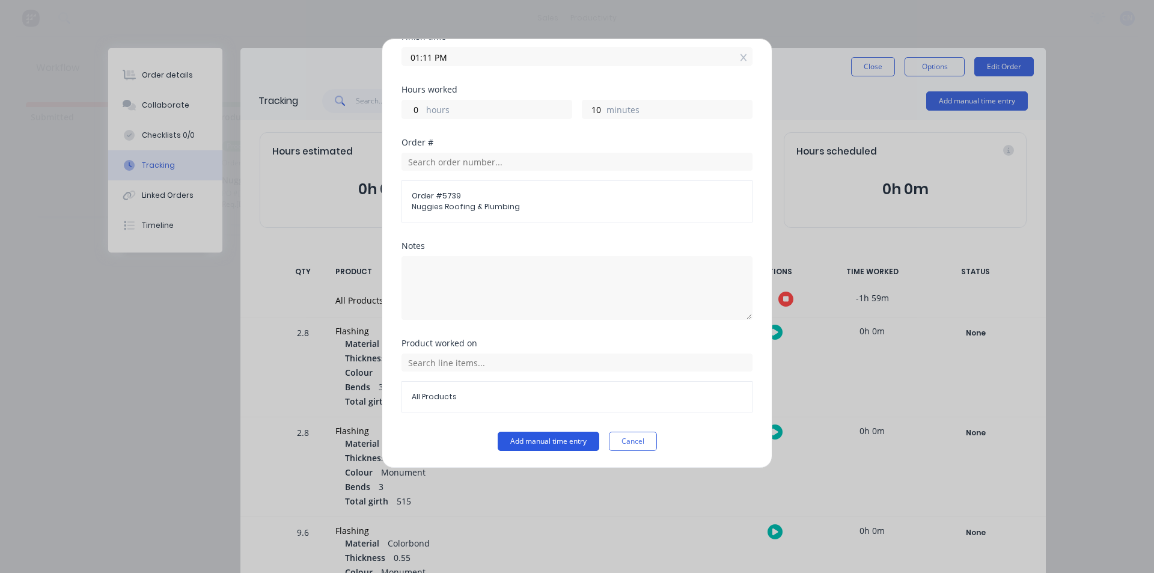
click at [553, 436] on button "Add manual time entry" at bounding box center [549, 440] width 102 height 19
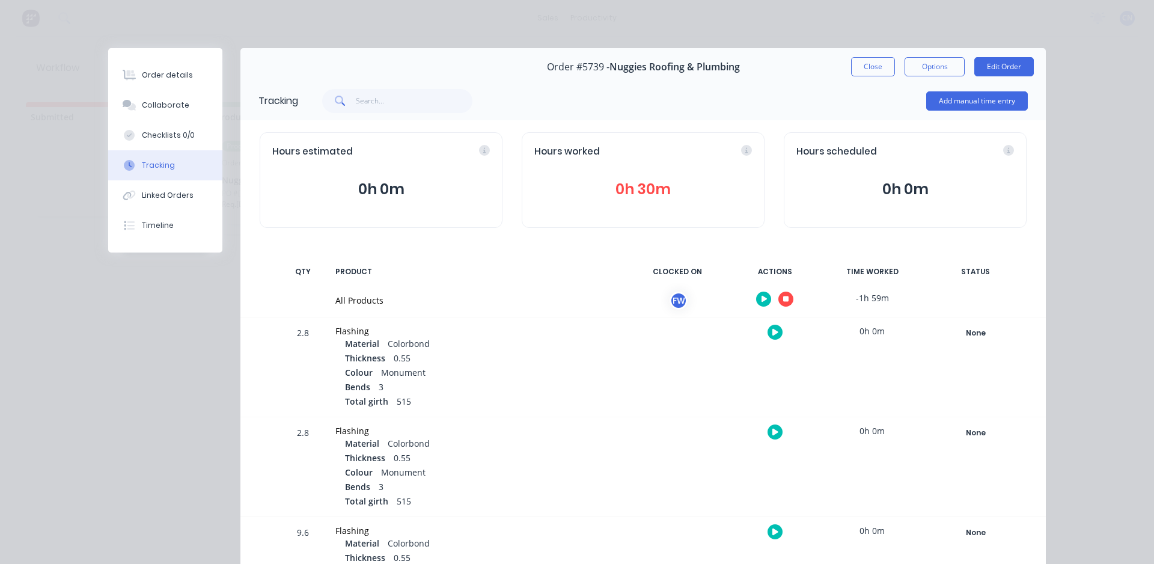
click at [783, 302] on icon "button" at bounding box center [786, 299] width 6 height 8
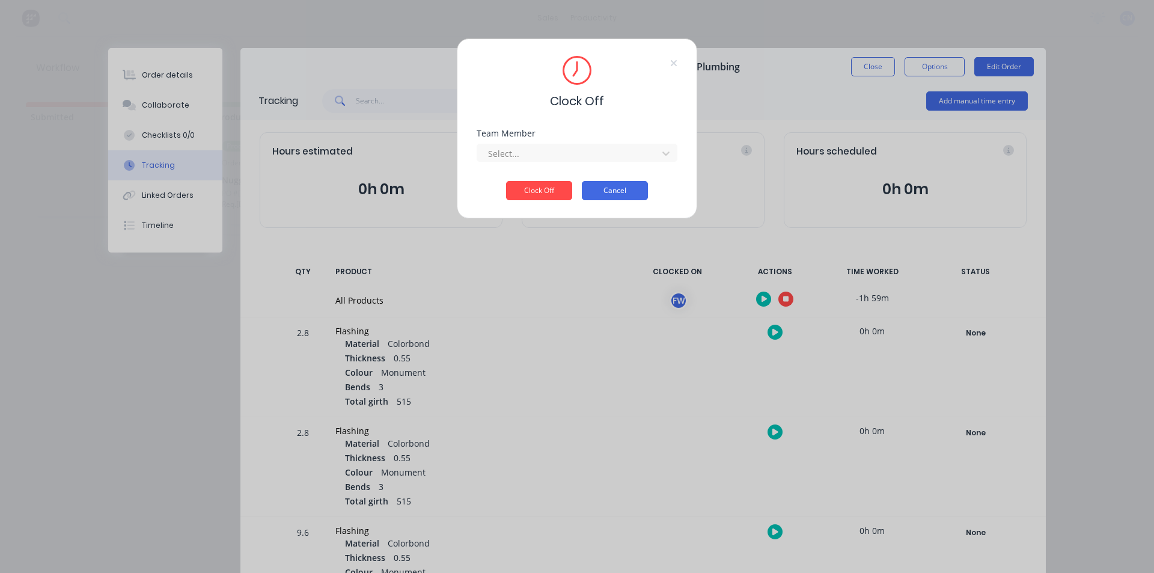
click at [613, 193] on button "Cancel" at bounding box center [615, 190] width 66 height 19
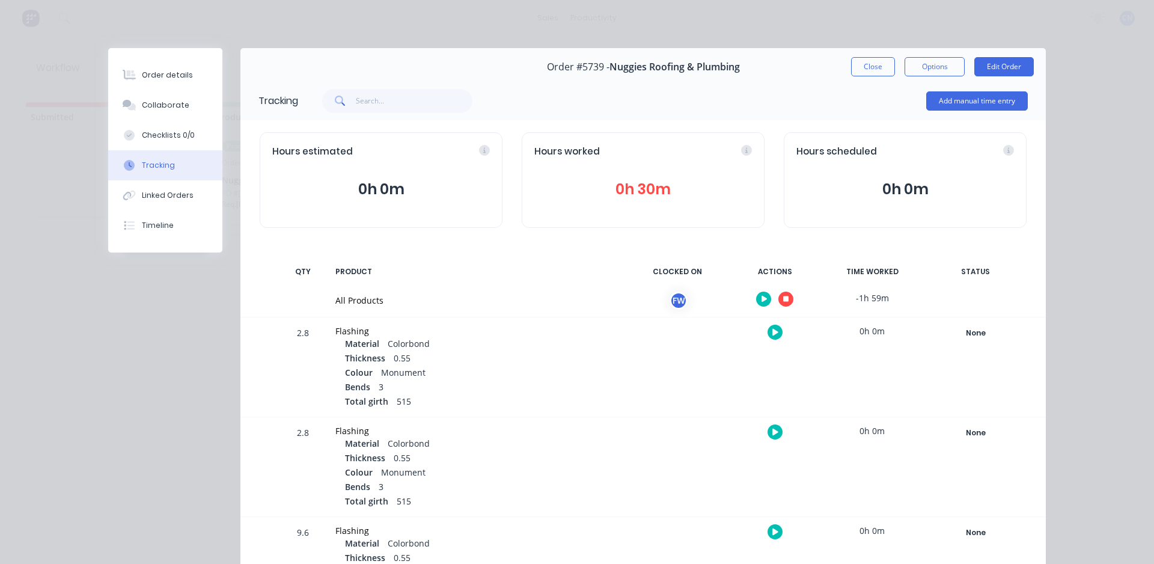
click at [761, 296] on icon "button" at bounding box center [764, 299] width 6 height 7
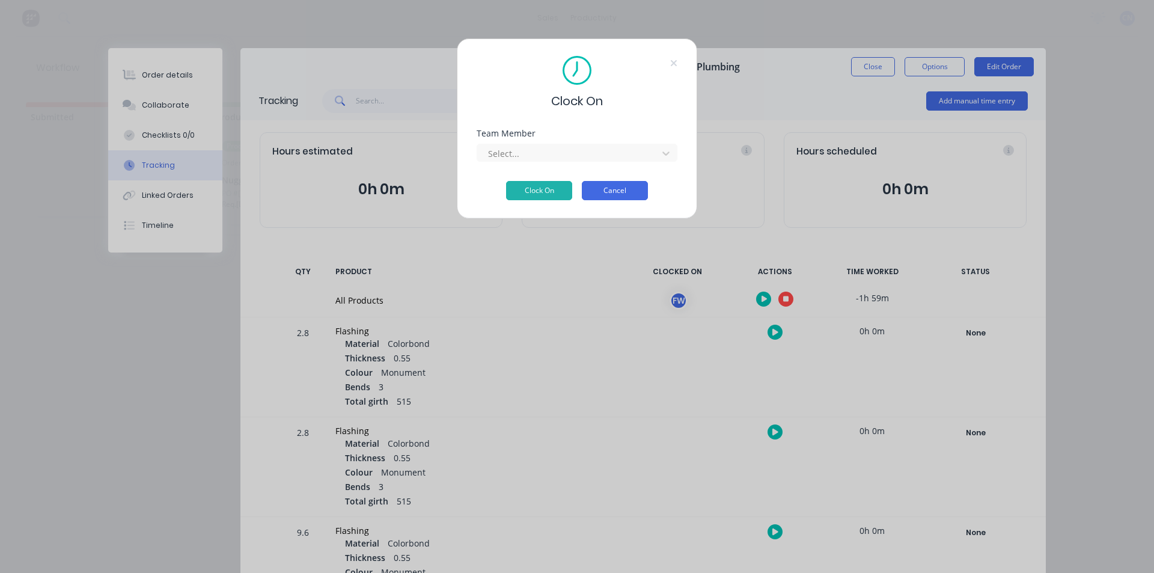
click at [597, 193] on button "Cancel" at bounding box center [615, 190] width 66 height 19
